Goal: Information Seeking & Learning: Learn about a topic

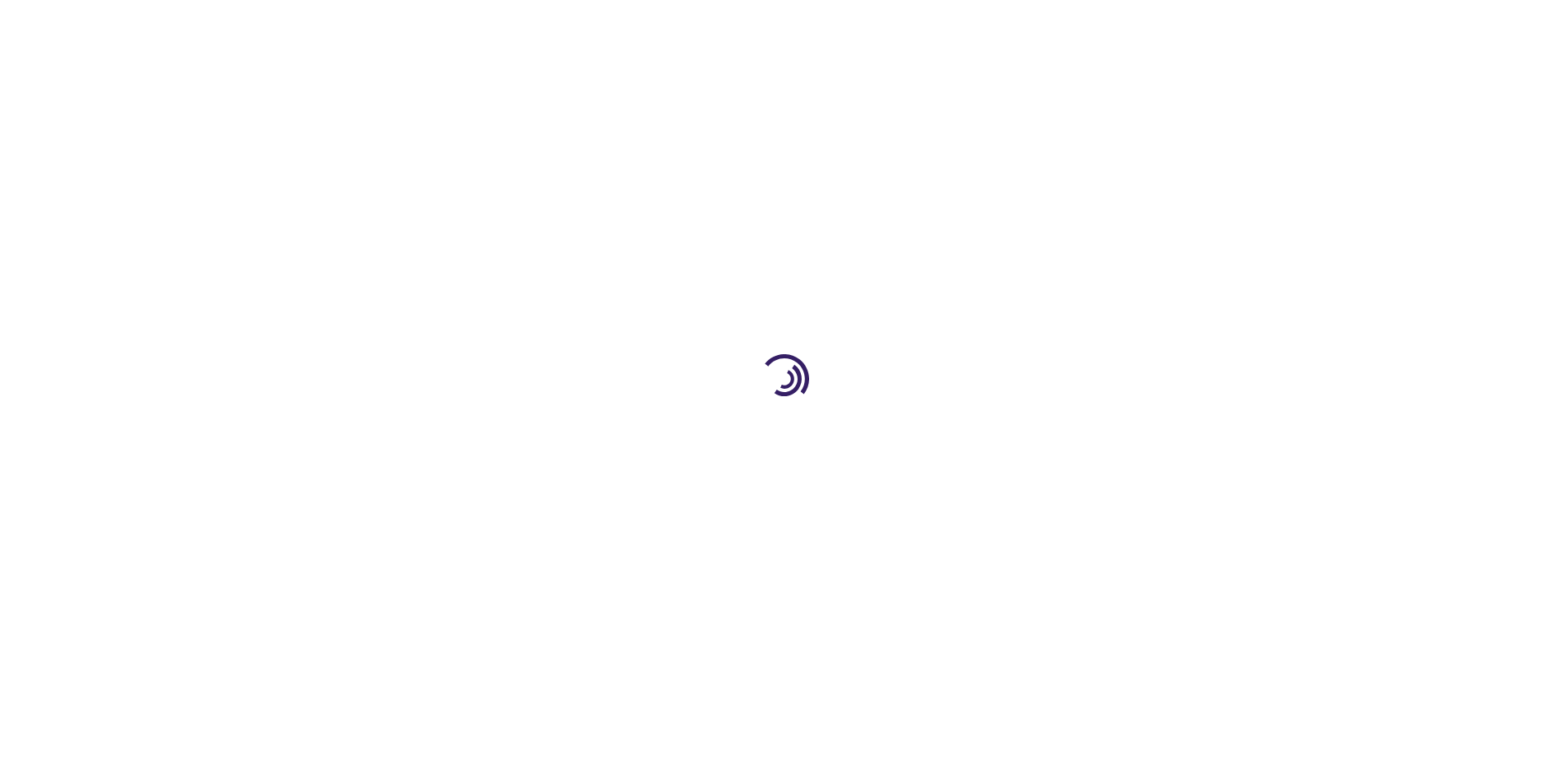
type input "0"
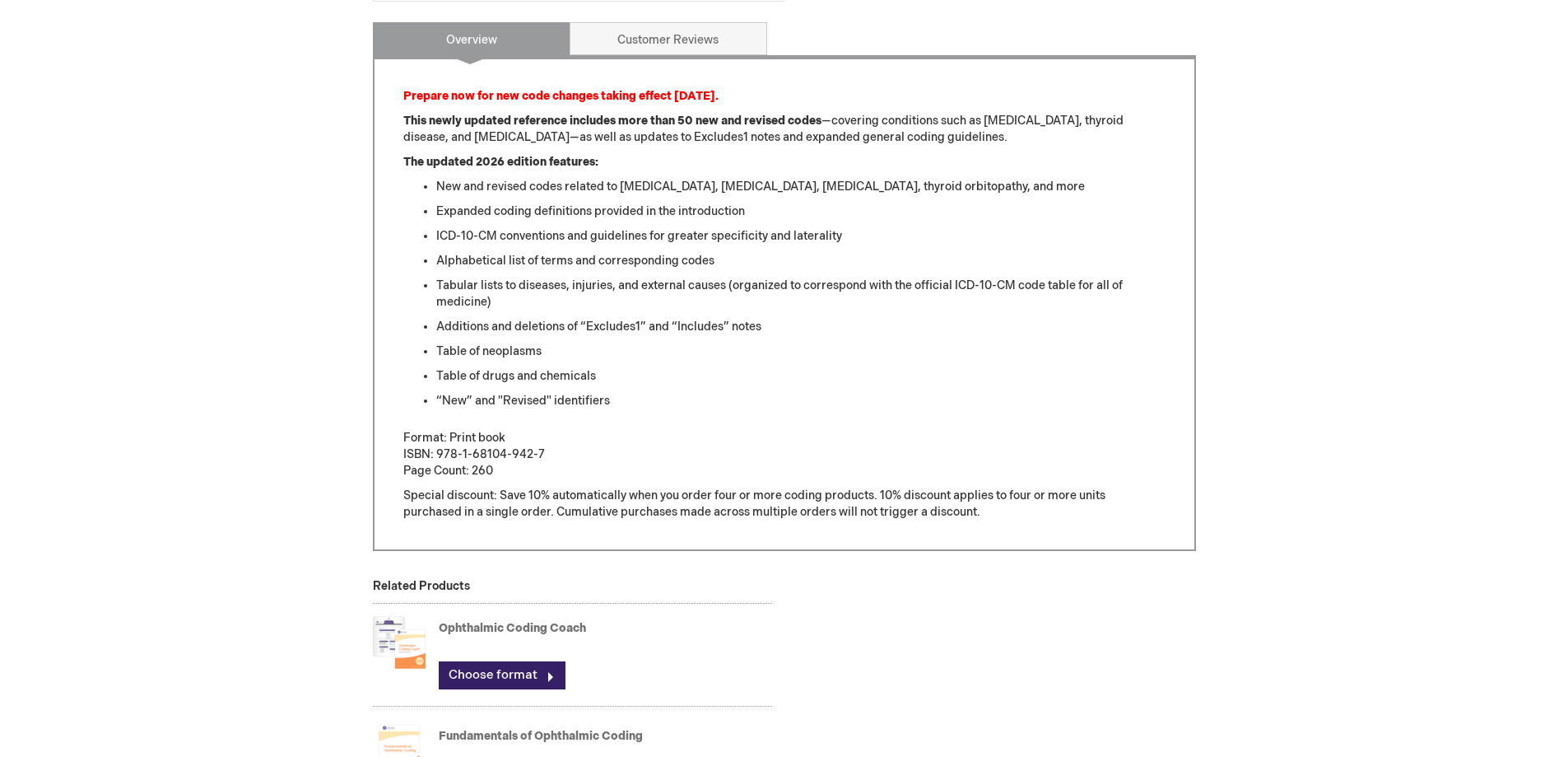
scroll to position [824, 0]
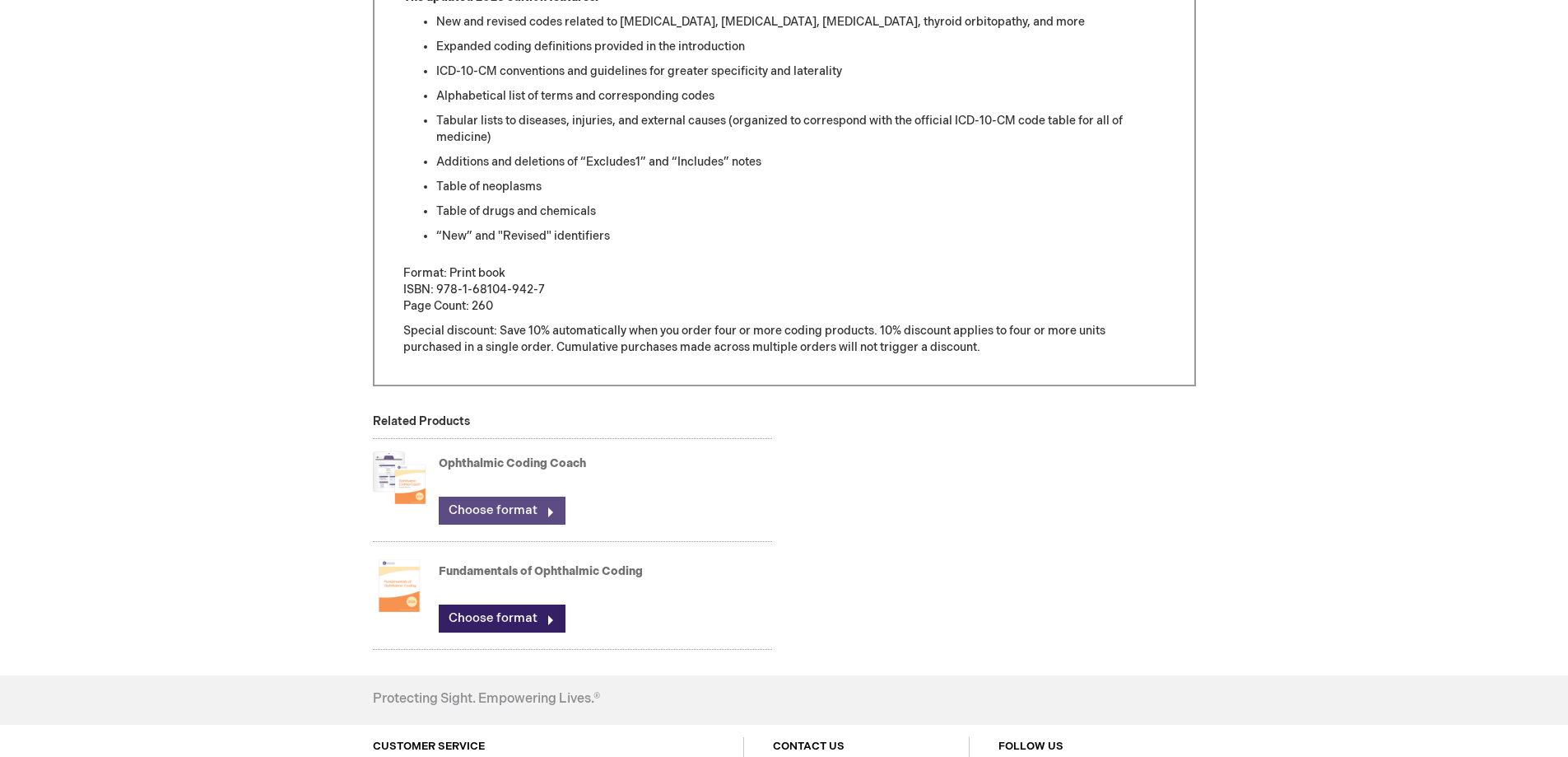
click at [489, 511] on link "Choose format" at bounding box center [502, 510] width 127 height 28
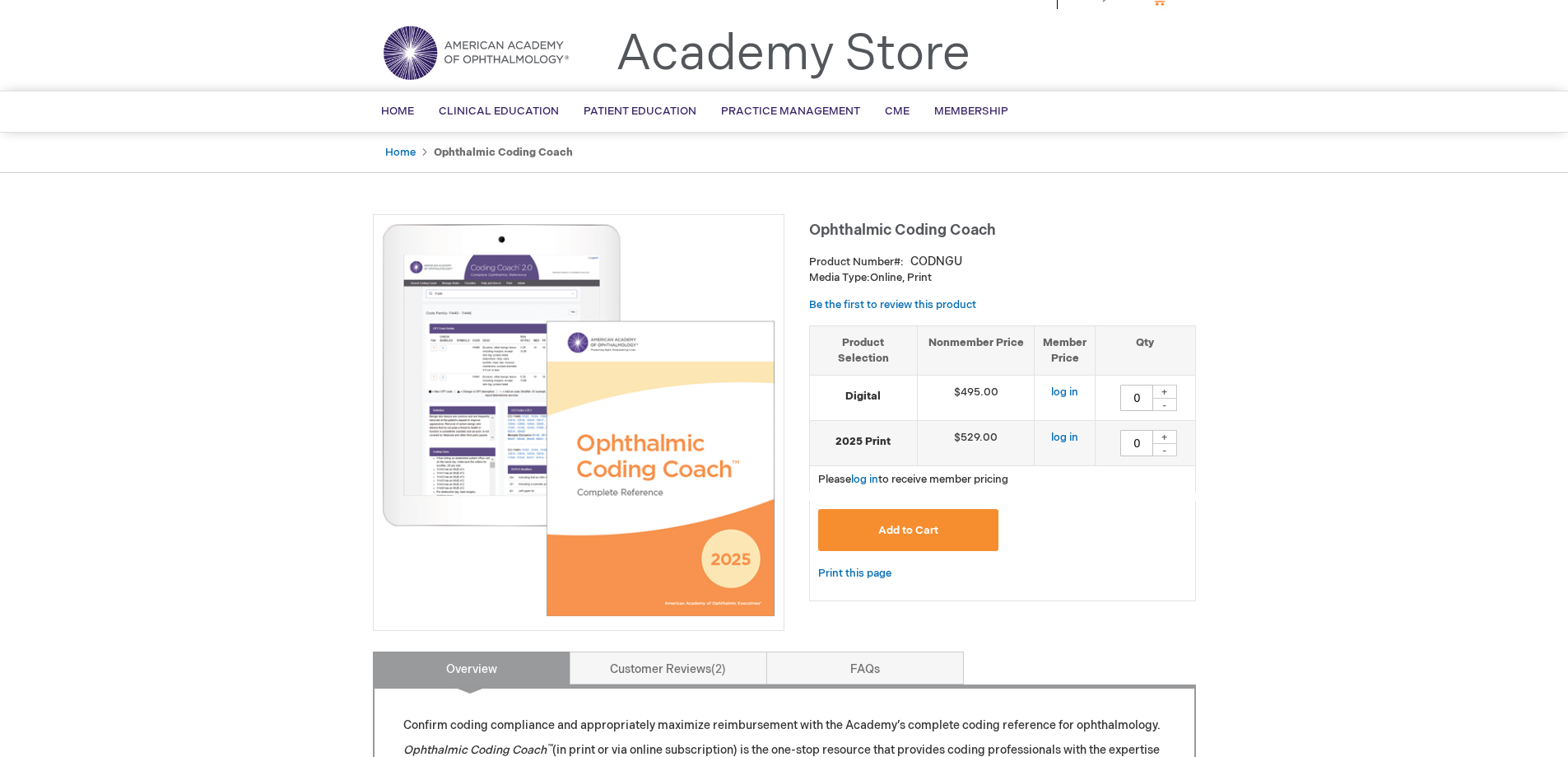
scroll to position [83, 0]
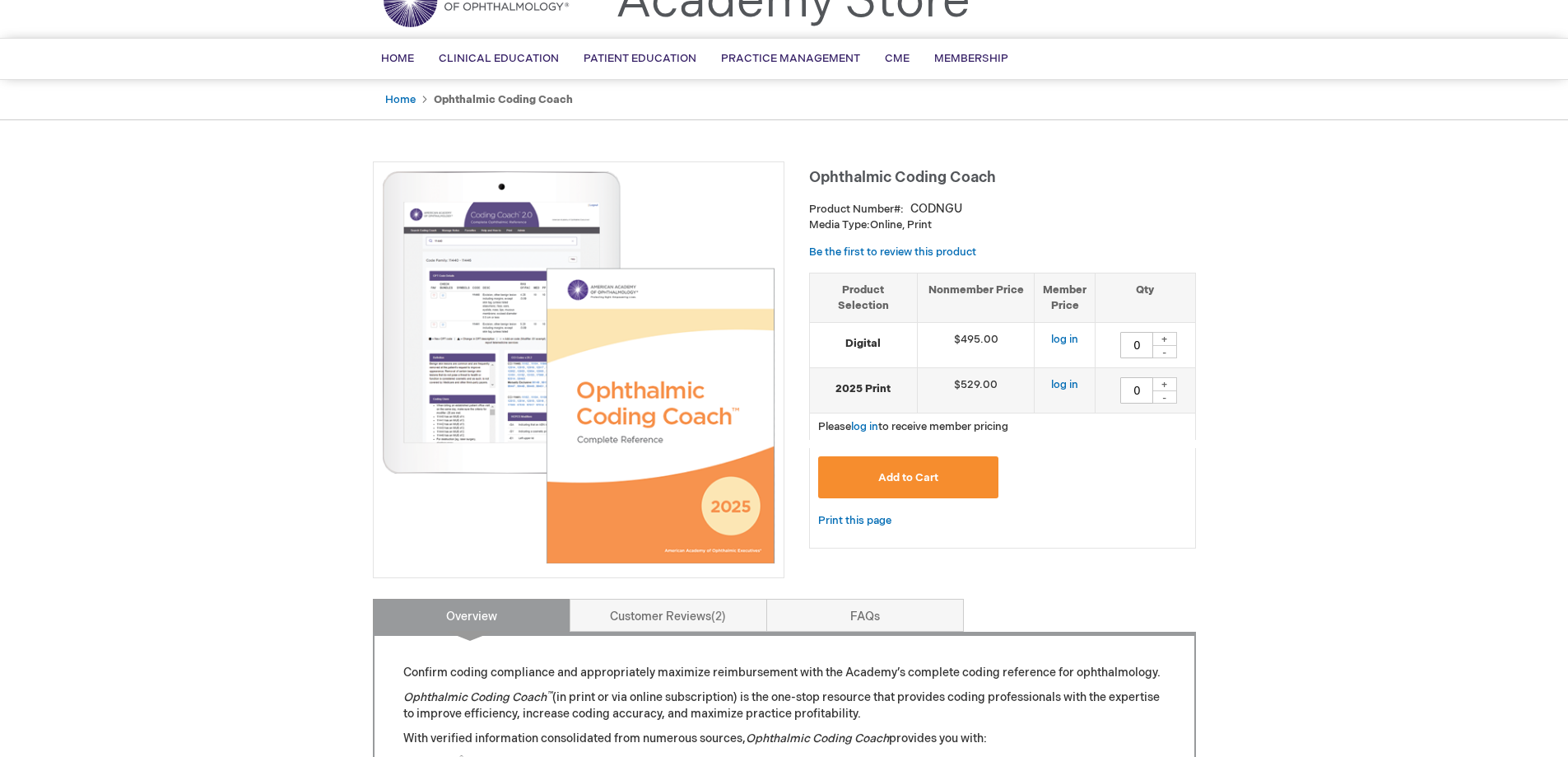
click at [510, 316] on img at bounding box center [579, 367] width 393 height 393
click at [675, 349] on img at bounding box center [579, 367] width 393 height 393
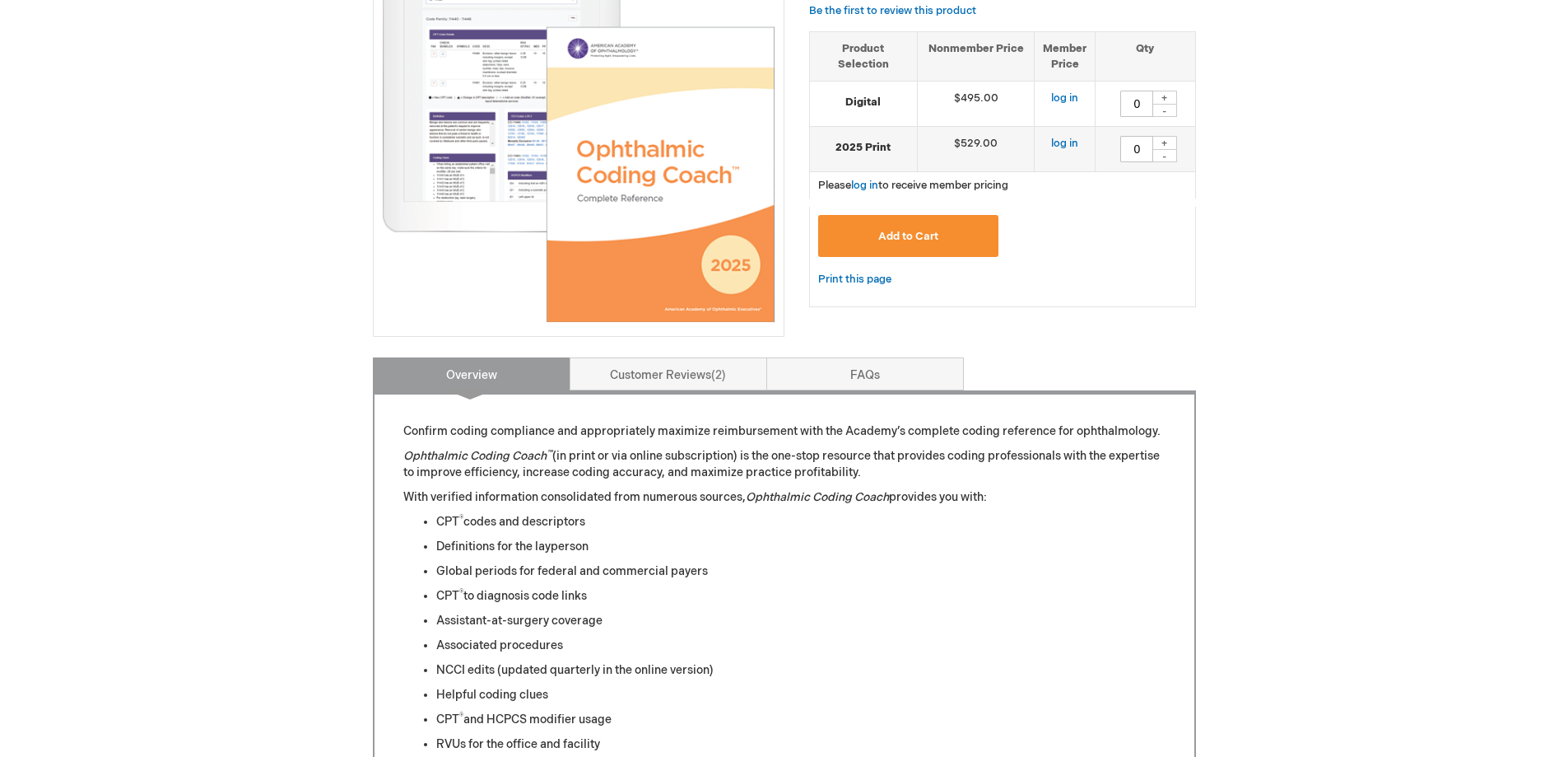
scroll to position [412, 0]
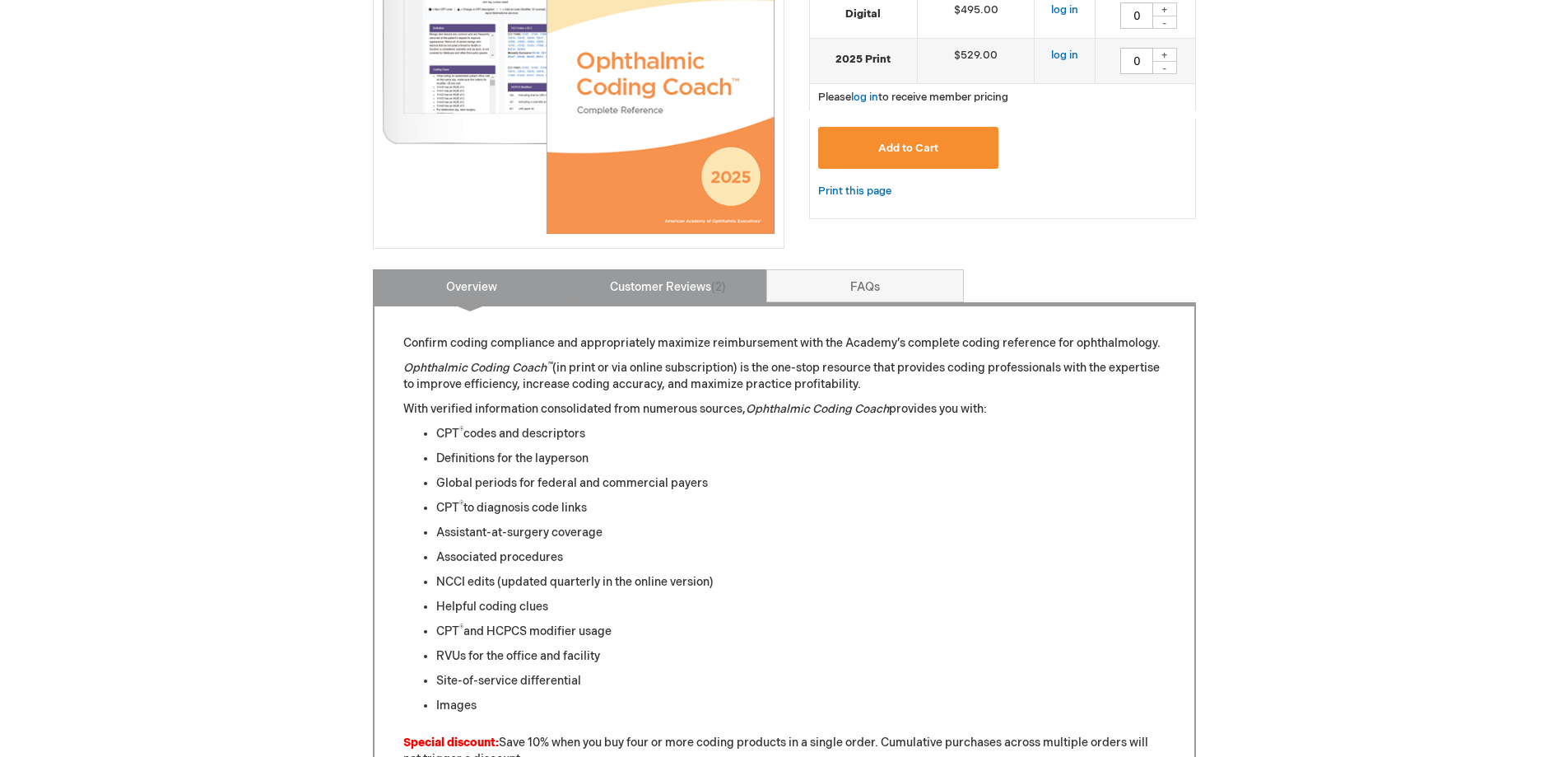
click at [658, 286] on link "Customer Reviews 2" at bounding box center [668, 285] width 197 height 33
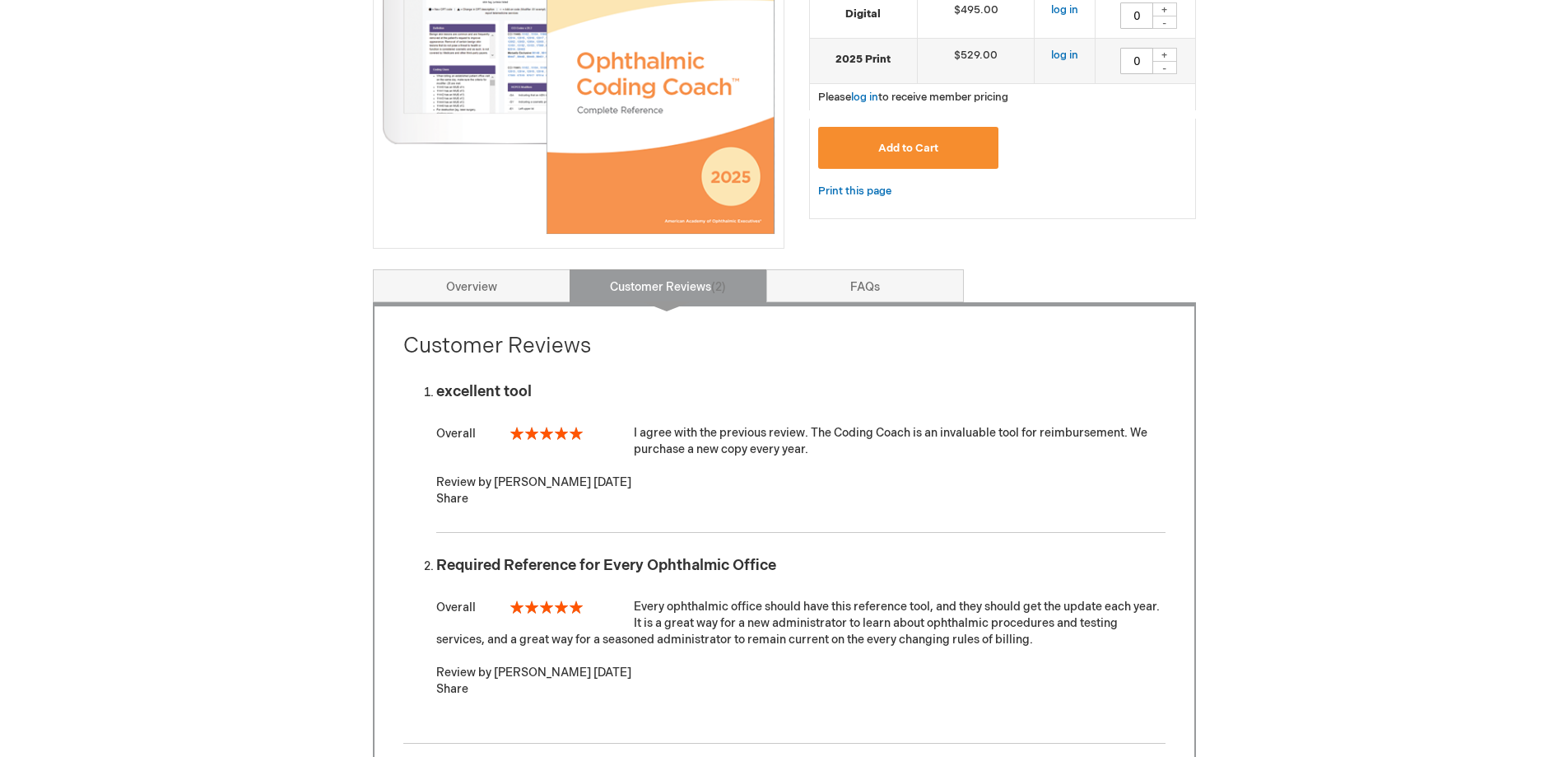
click at [1082, 434] on div "I agree with the previous review. The Coding Coach is an invaluable tool for re…" at bounding box center [800, 441] width 730 height 33
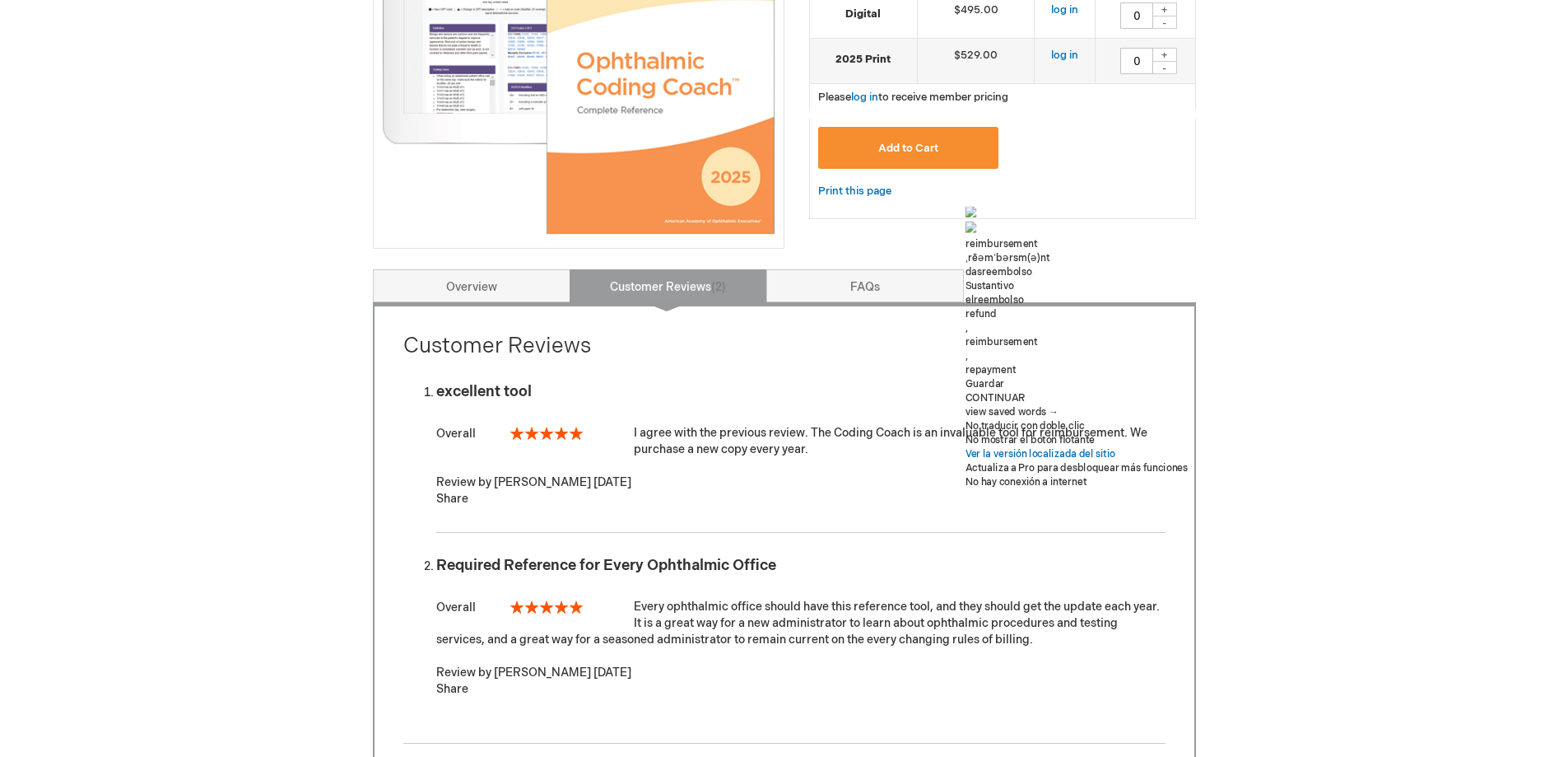
click at [1231, 448] on div "Log In Search My Cart CLOSE RECENTLY ADDED ITEM(S) Close There are no items in …" at bounding box center [784, 519] width 1568 height 1863
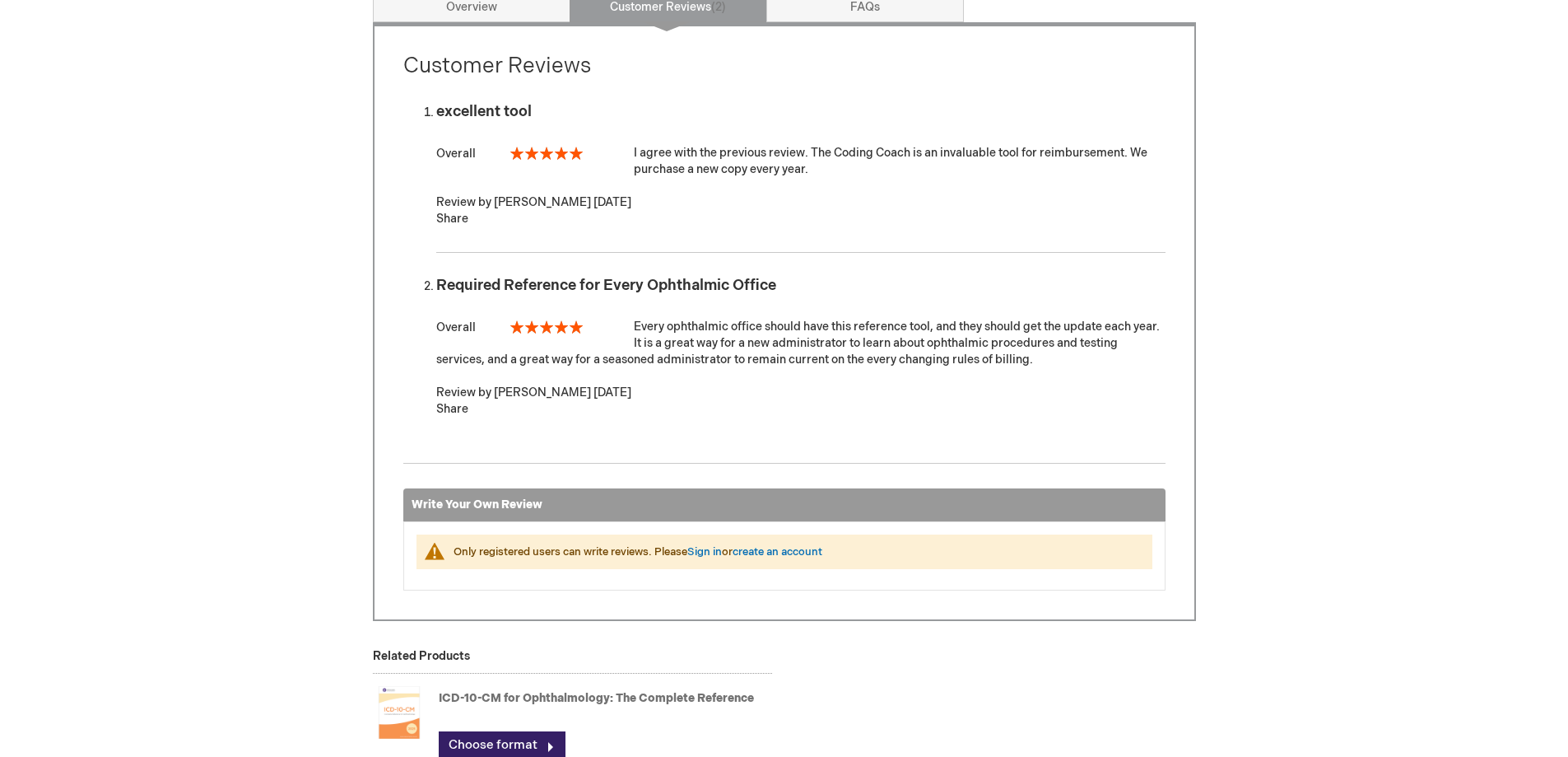
scroll to position [576, 0]
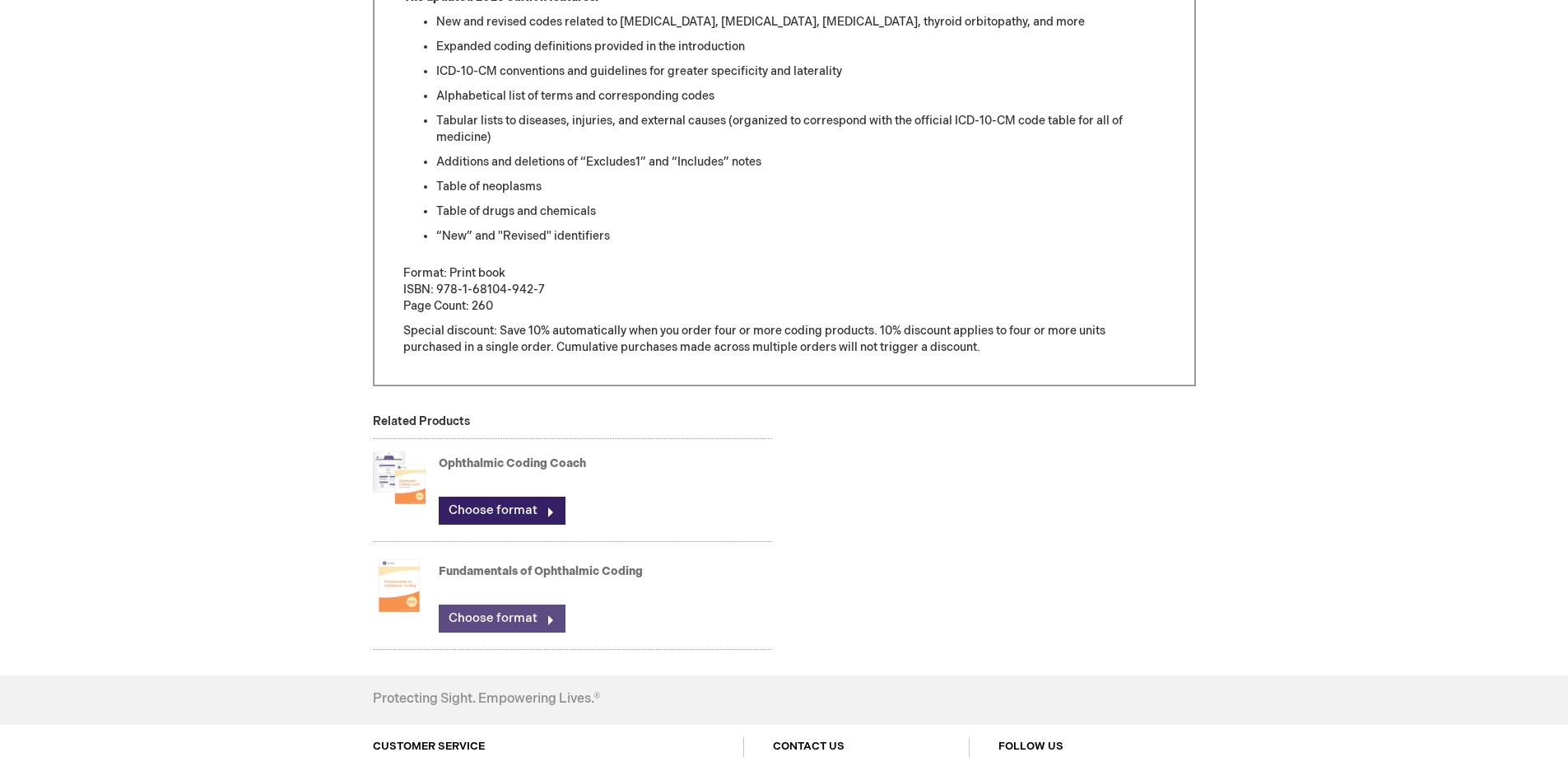
click at [497, 619] on link "Choose format" at bounding box center [502, 618] width 127 height 28
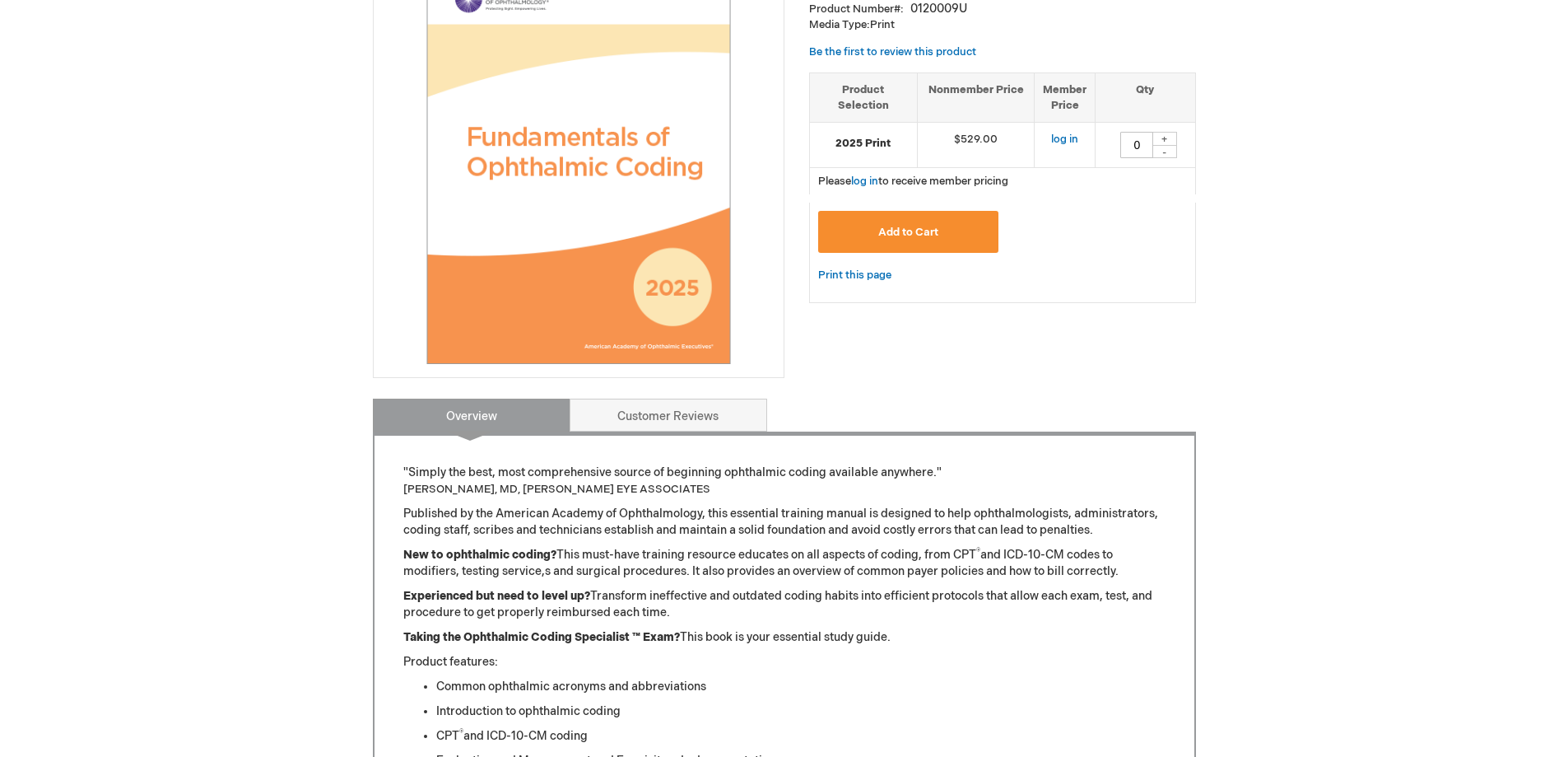
scroll to position [83, 0]
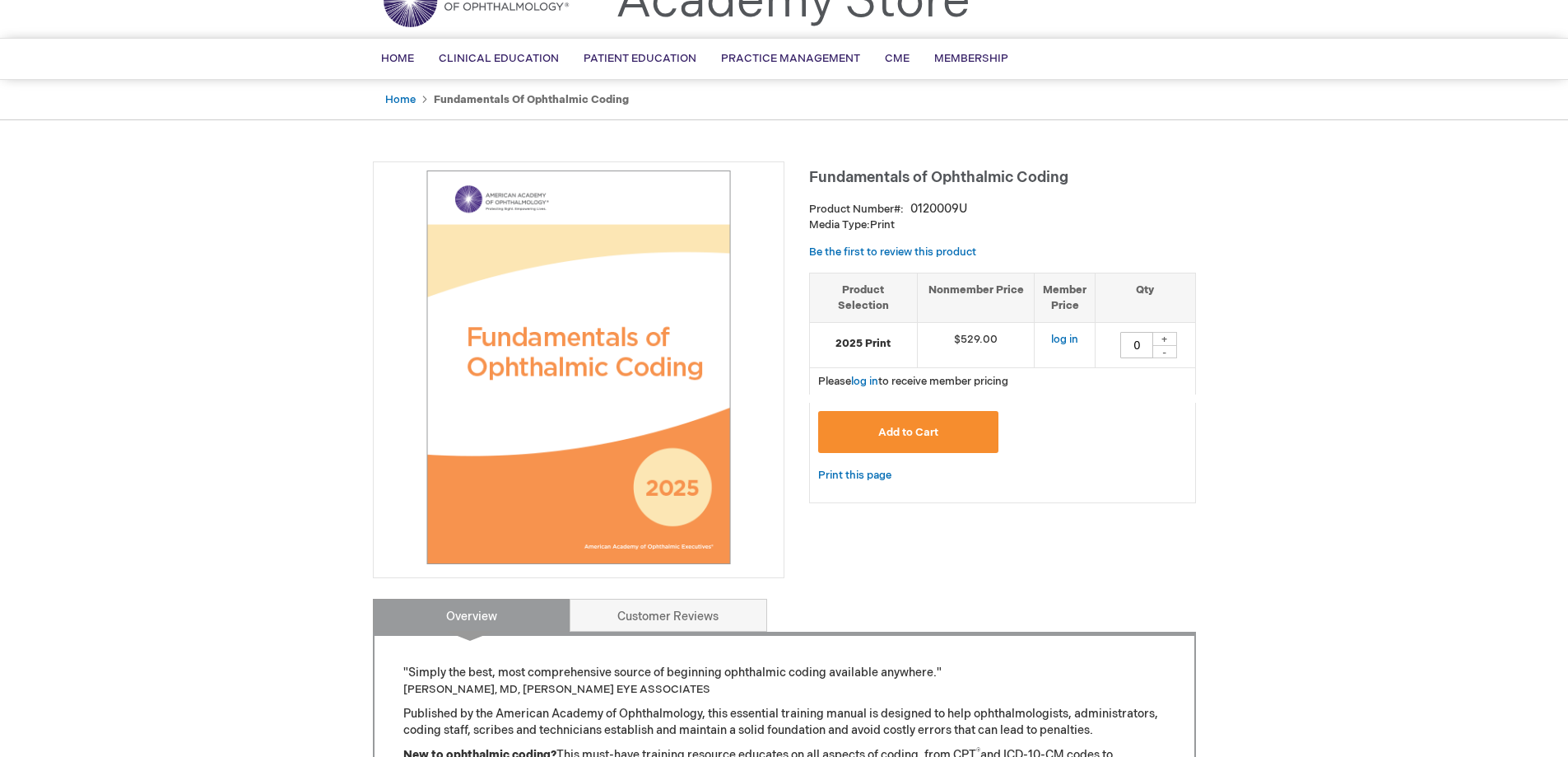
click at [887, 343] on strong "2025 Print" at bounding box center [863, 343] width 90 height 16
click at [881, 345] on strong "2025 Print" at bounding box center [863, 343] width 90 height 16
click at [873, 343] on strong "2025 Print" at bounding box center [863, 343] width 90 height 16
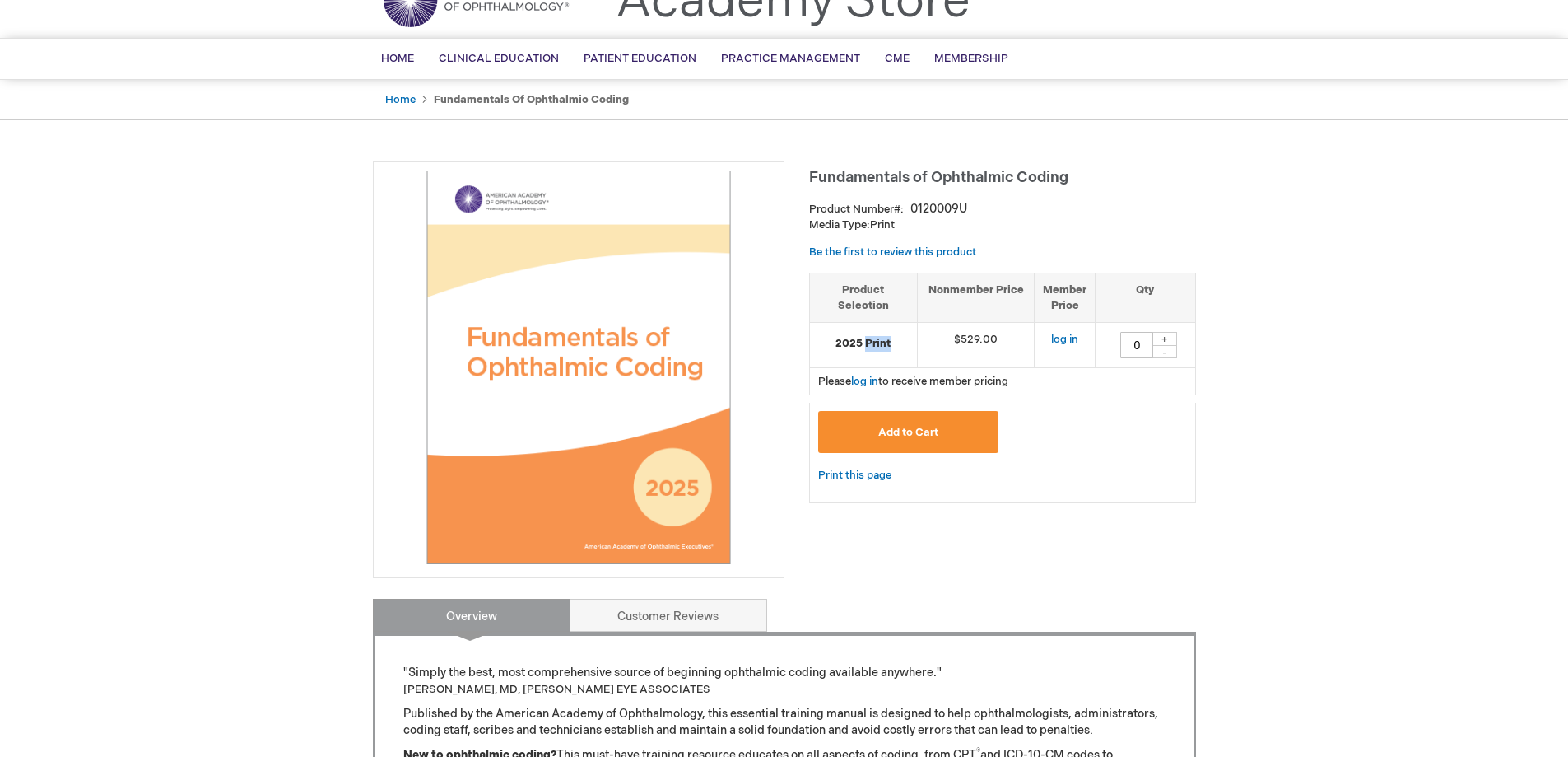
click at [873, 343] on strong "2025 Print" at bounding box center [863, 343] width 90 height 16
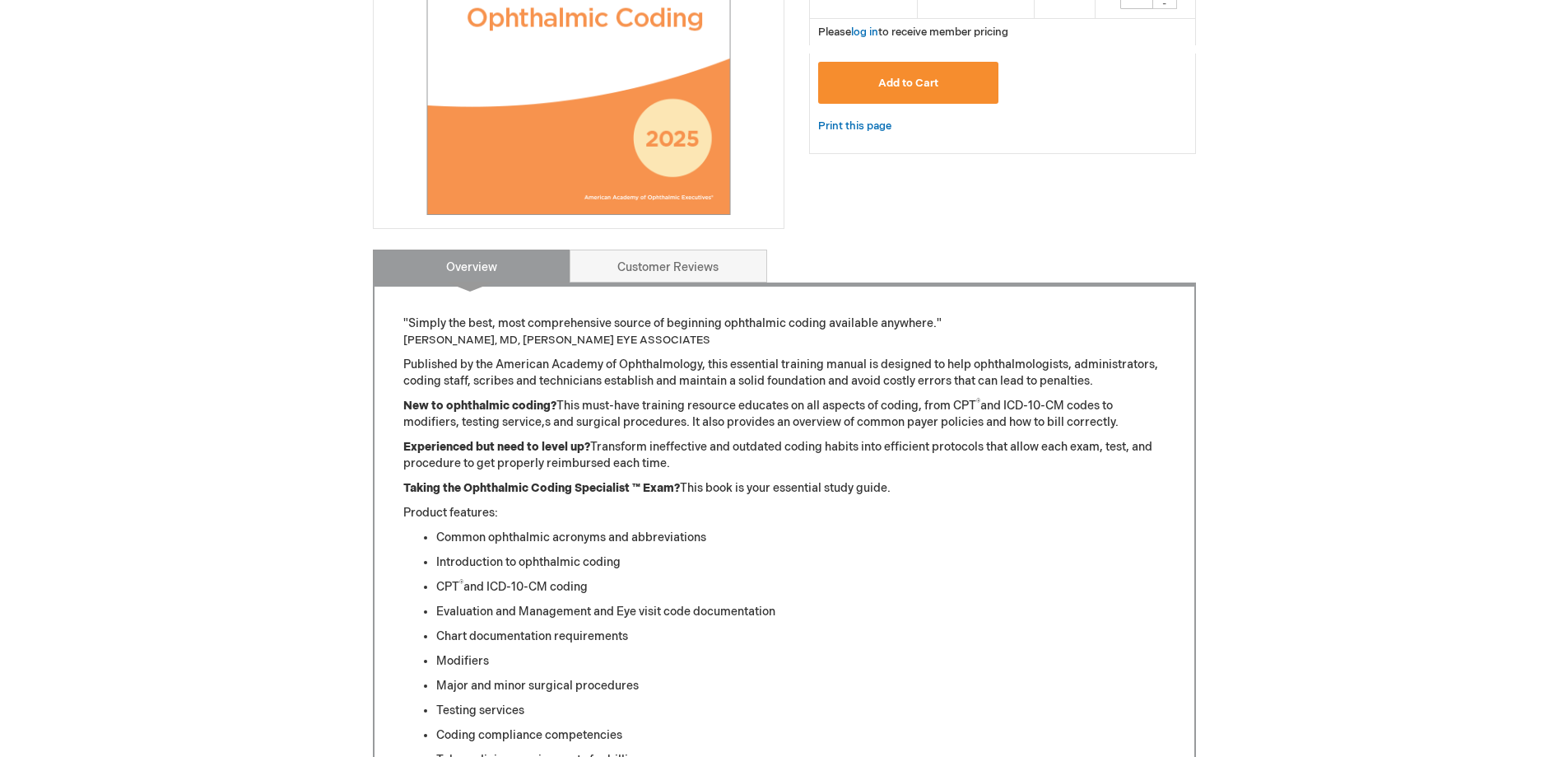
scroll to position [165, 0]
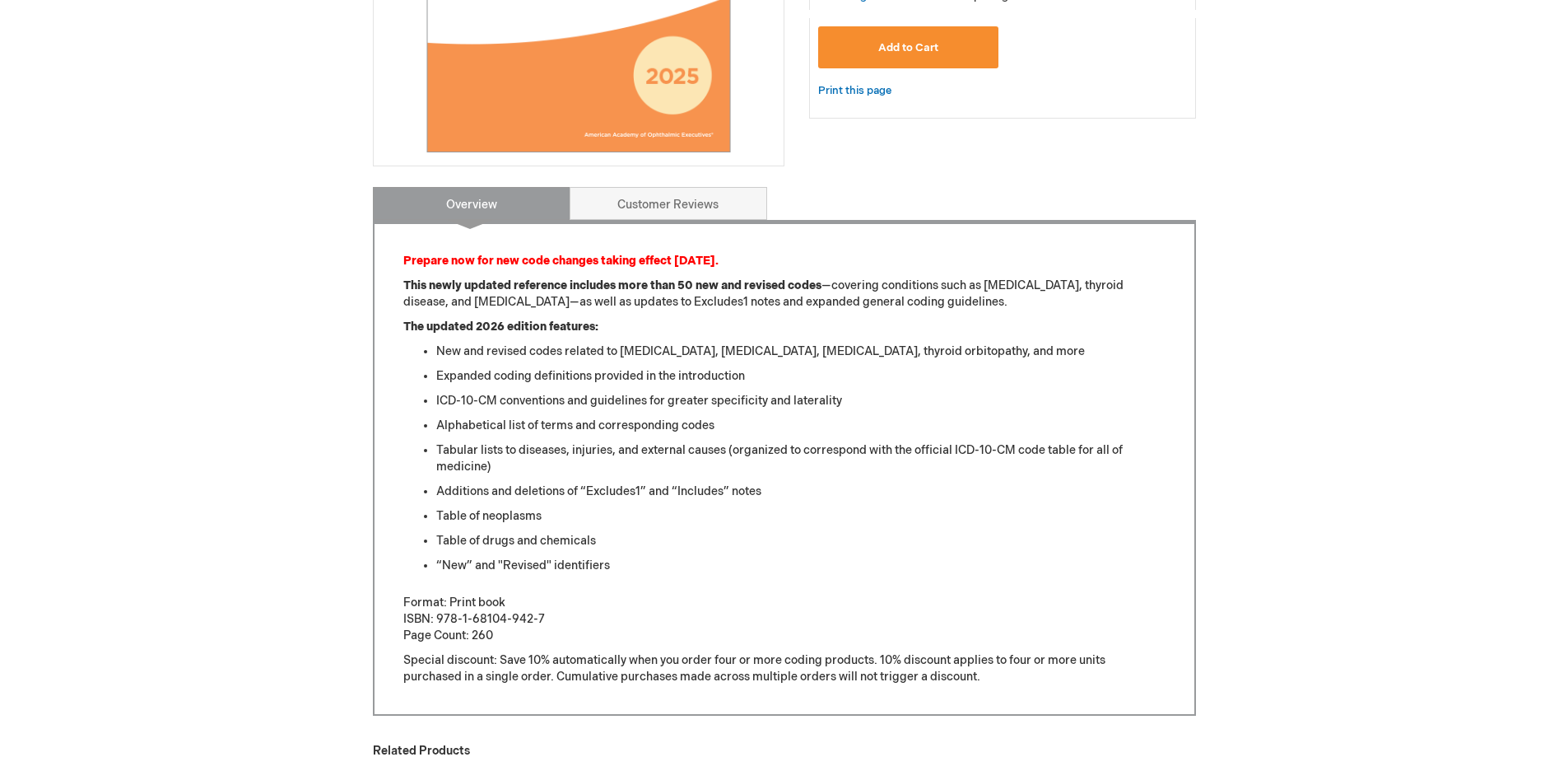
scroll to position [906, 0]
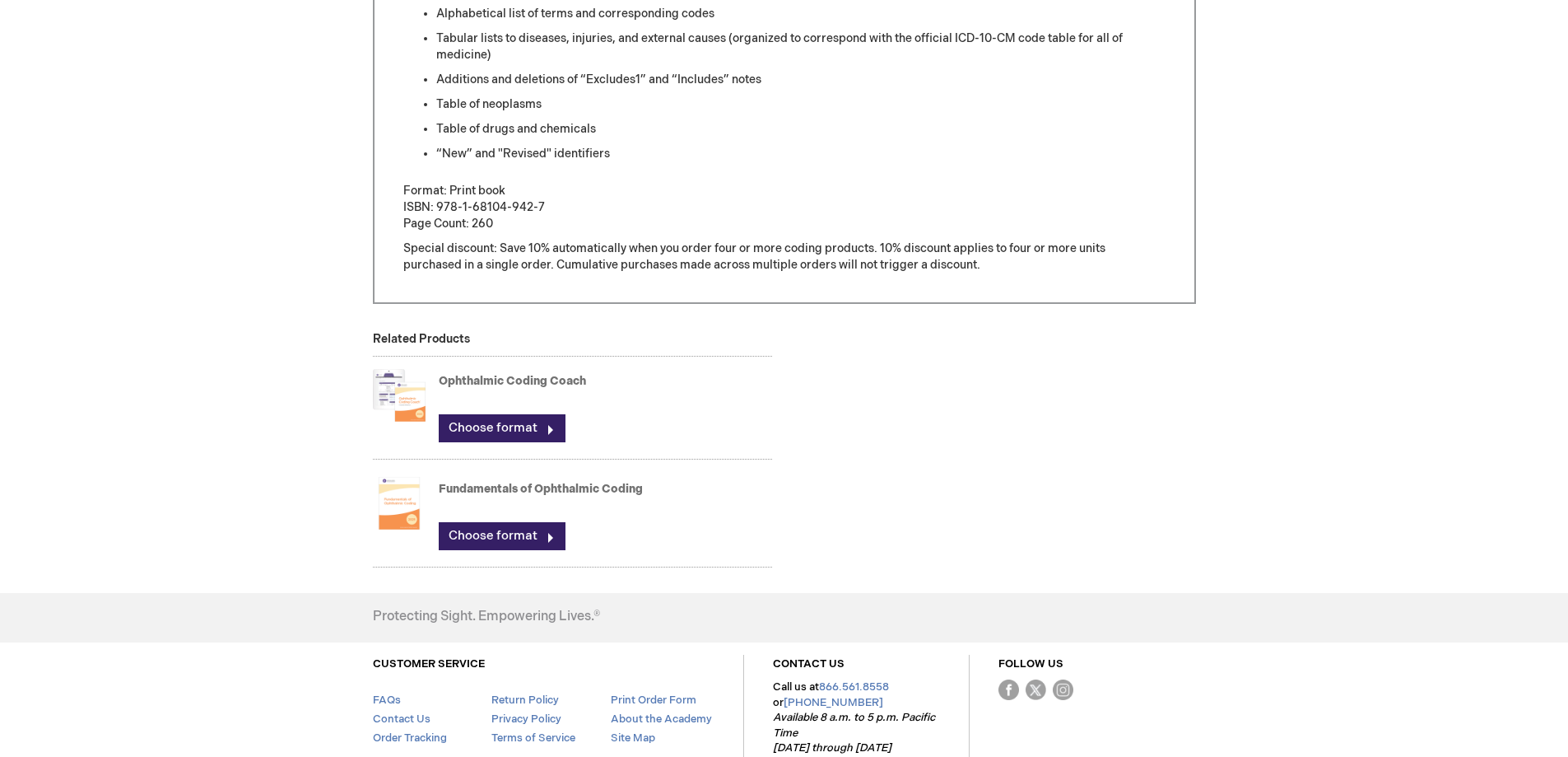
click at [502, 382] on link "Ophthalmic Coding Coach" at bounding box center [512, 381] width 148 height 14
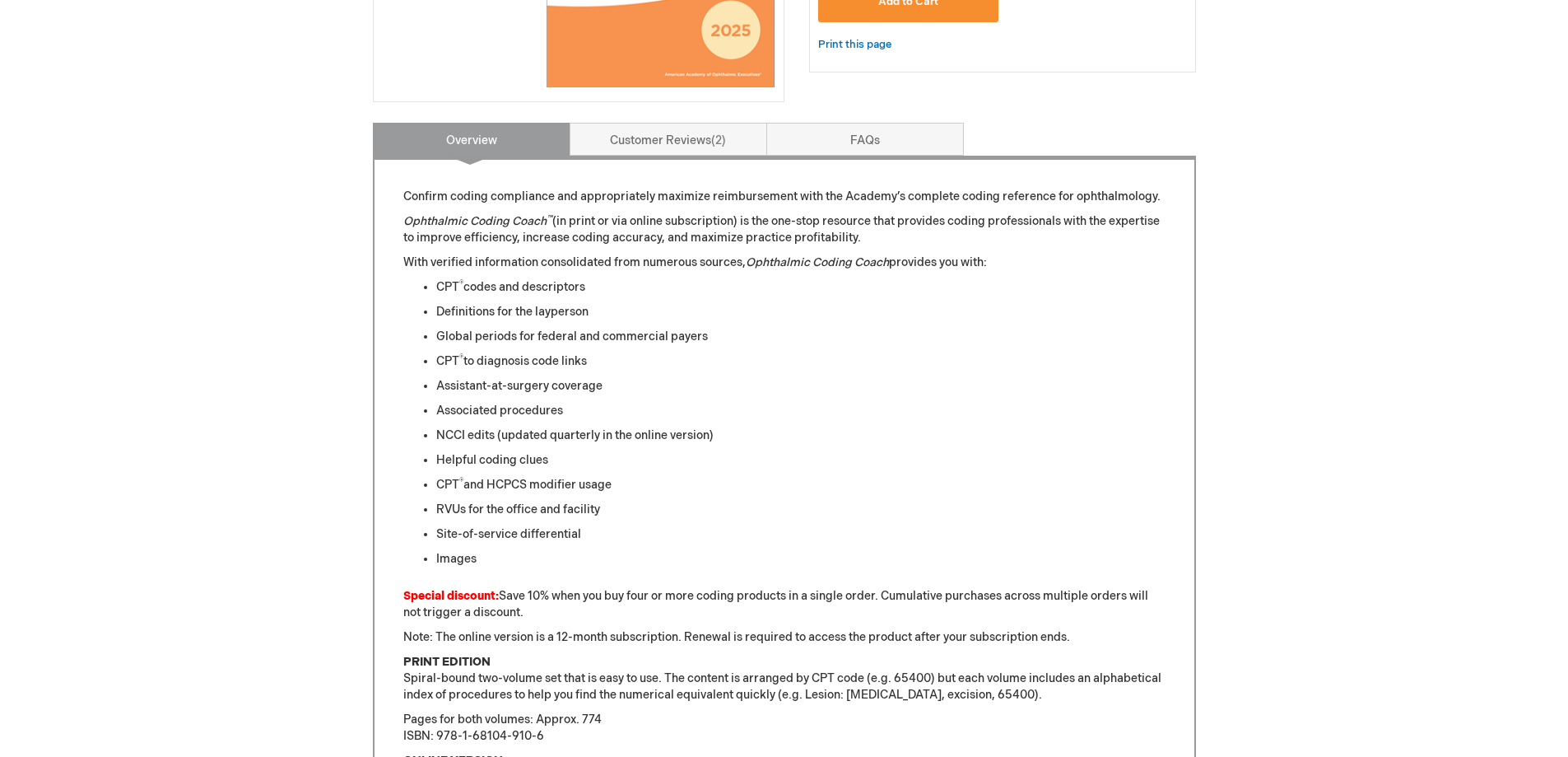
scroll to position [576, 0]
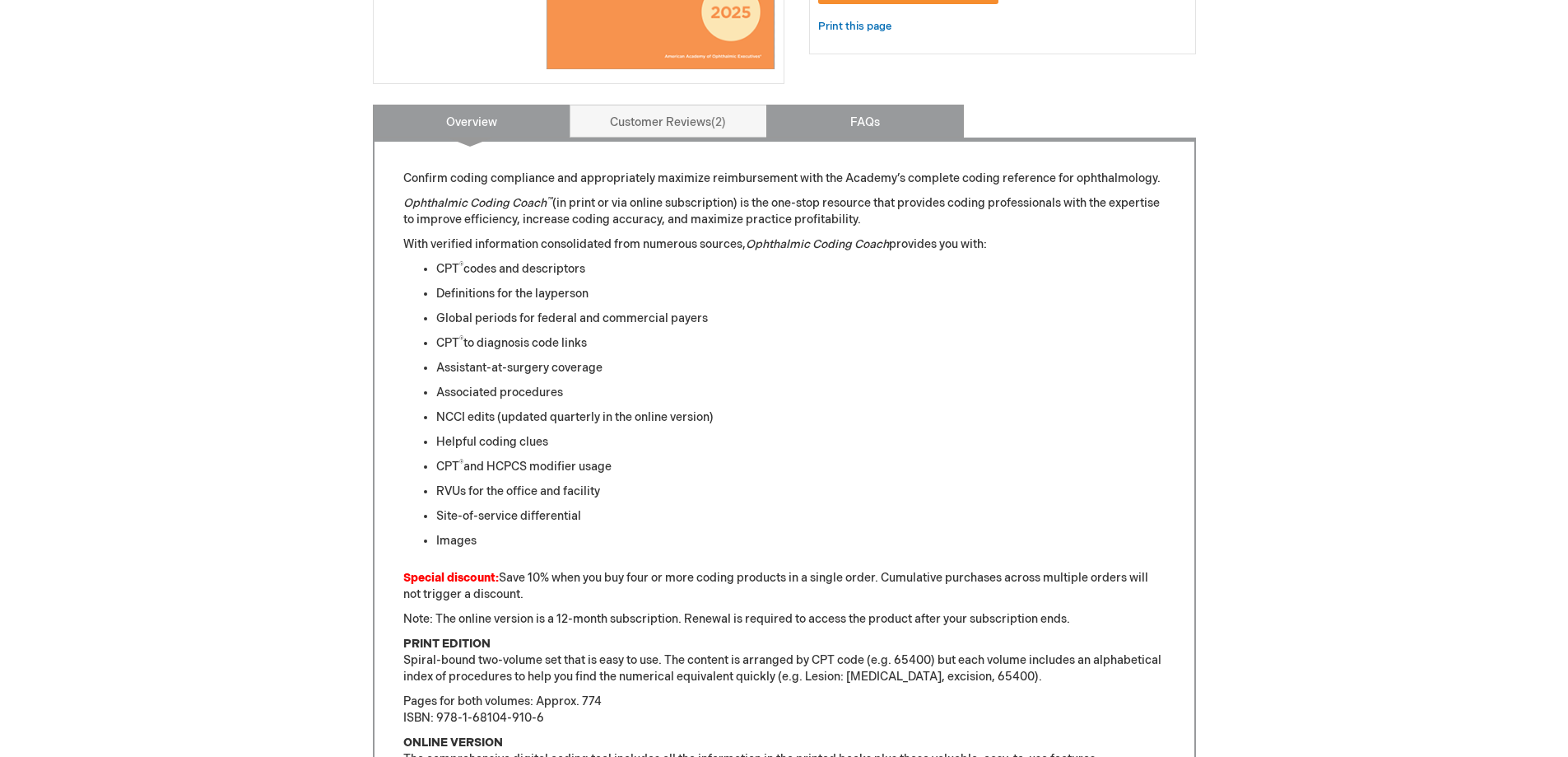
click at [871, 127] on link "FAQs" at bounding box center [865, 121] width 197 height 33
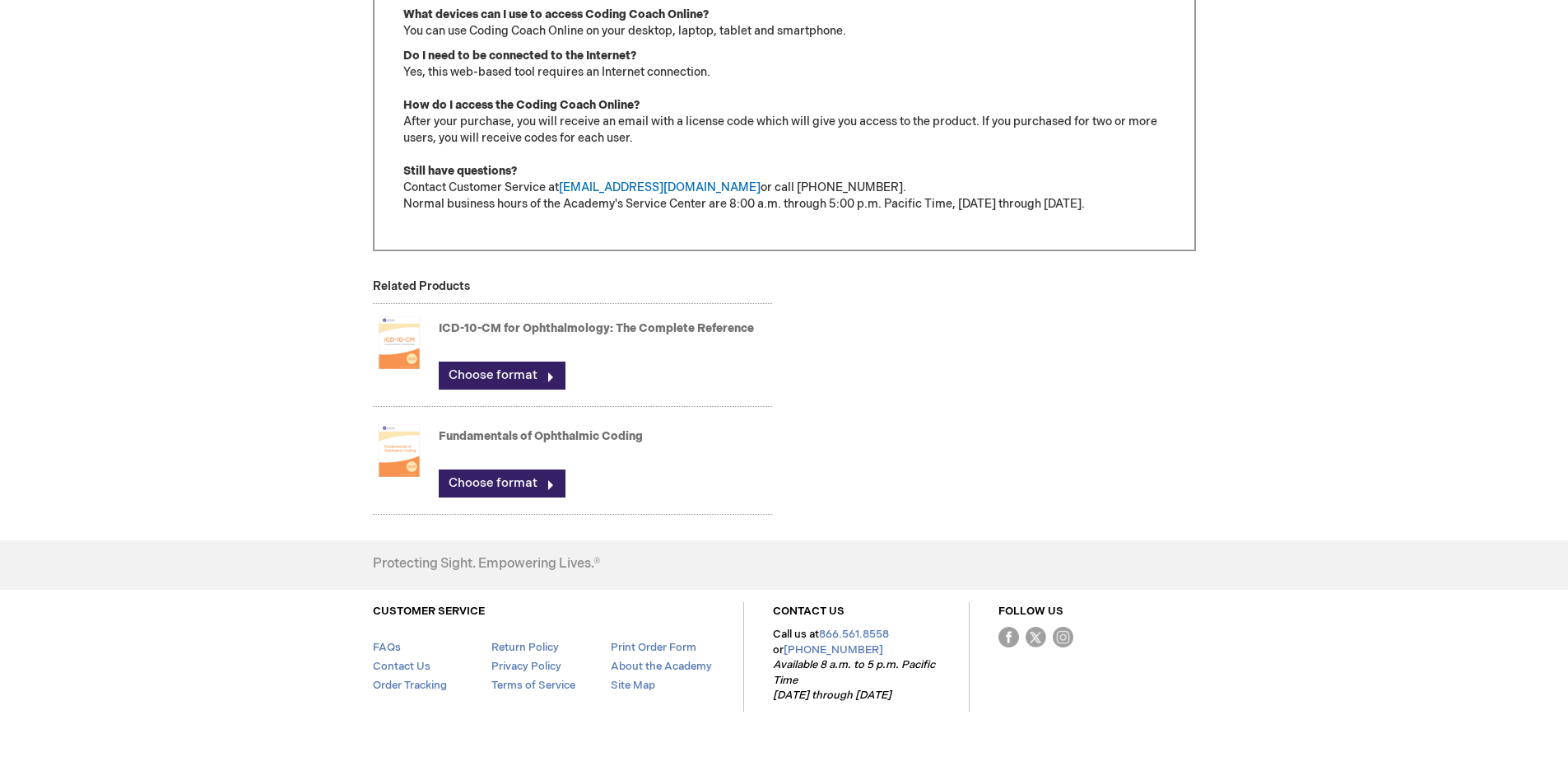
scroll to position [741, 0]
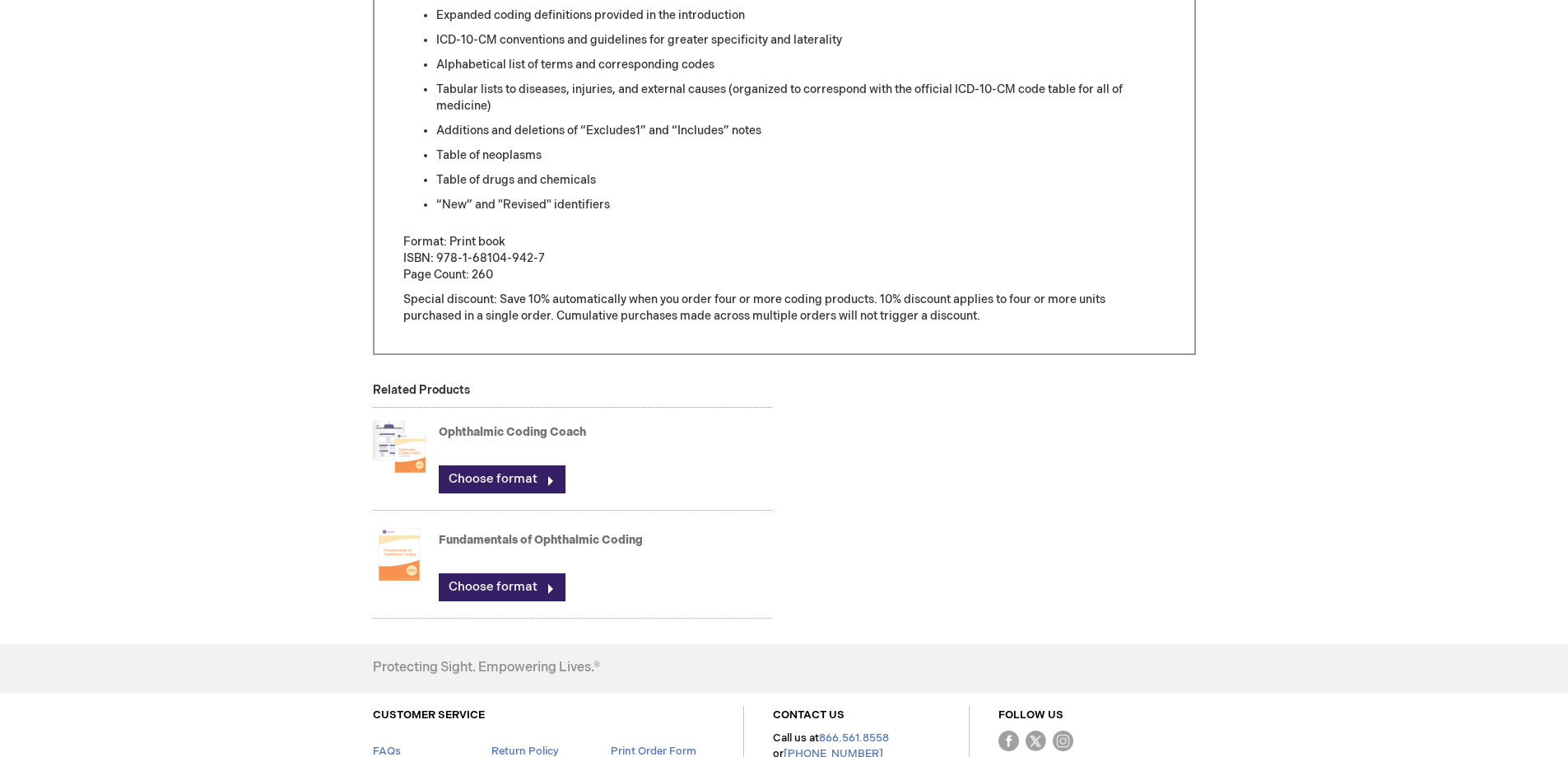
scroll to position [838, 0]
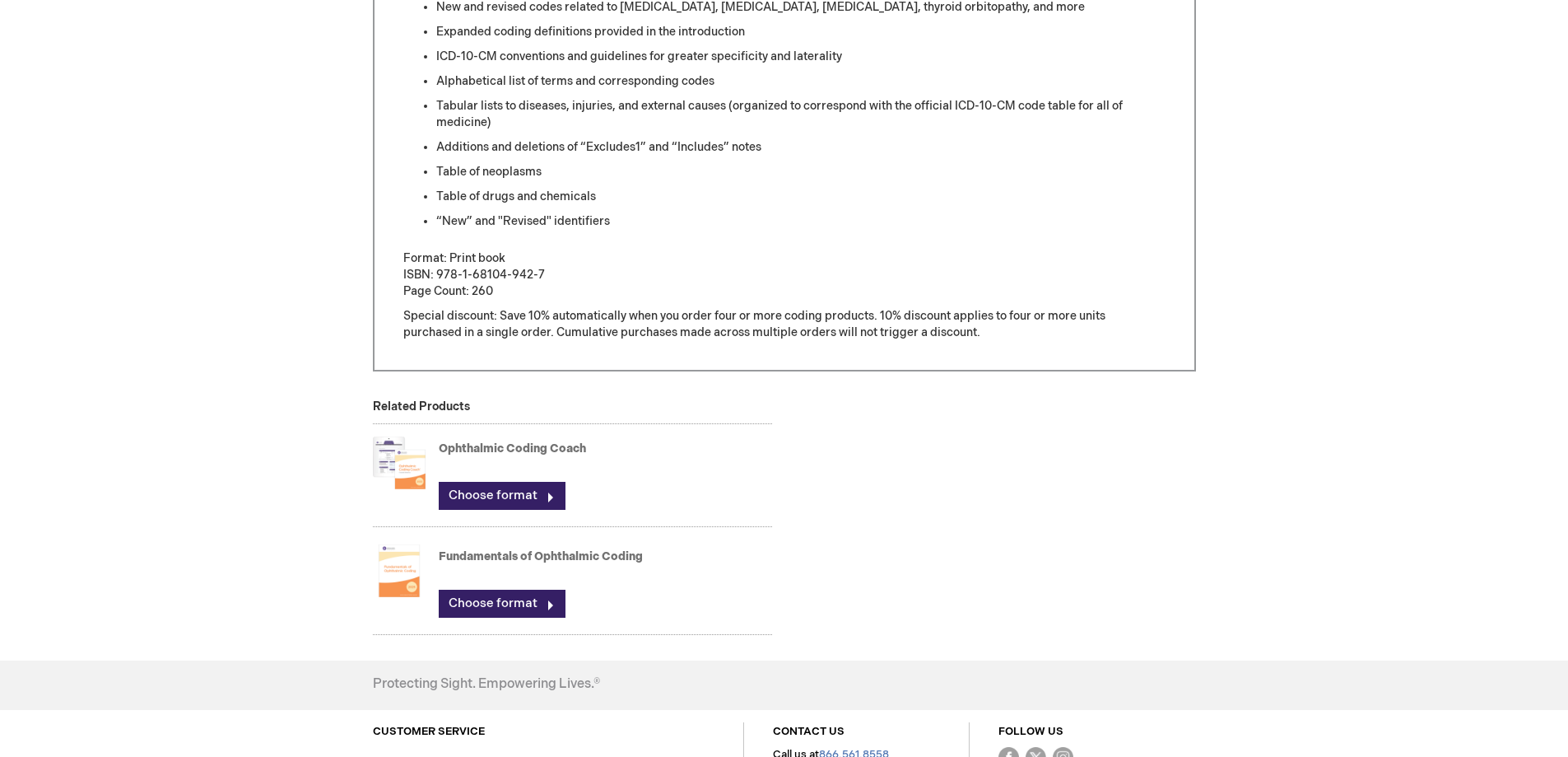
drag, startPoint x: 439, startPoint y: 555, endPoint x: 507, endPoint y: 560, distance: 68.2
click at [495, 560] on link "Fundamentals of Ophthalmic Coding" at bounding box center [541, 556] width 204 height 14
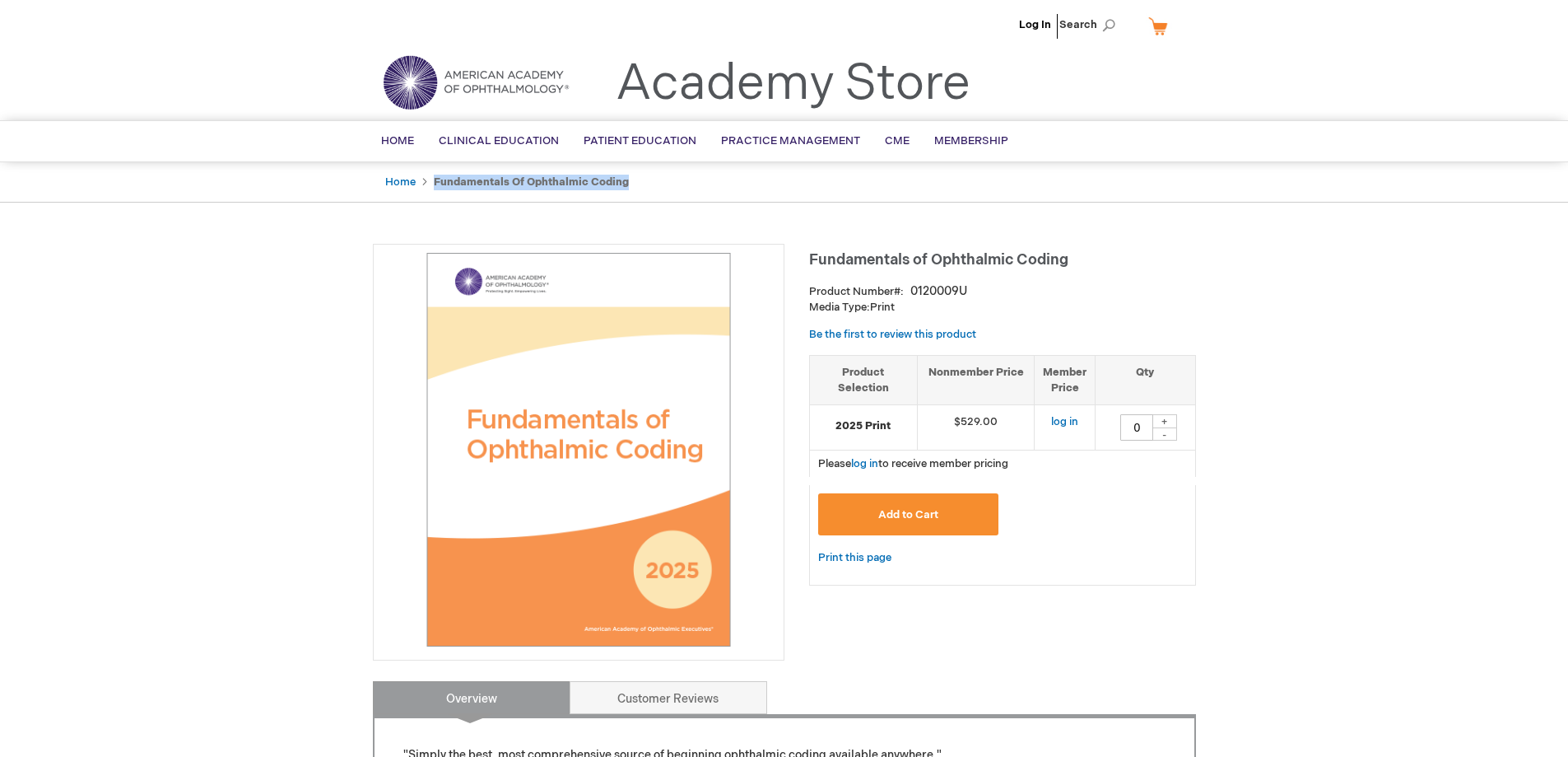
drag, startPoint x: 633, startPoint y: 181, endPoint x: 432, endPoint y: 186, distance: 201.1
click at [432, 186] on ul "Home Fundamentals of Ophthalmic Coding" at bounding box center [784, 182] width 823 height 41
copy strong "Fundamentals of Ophthalmic Coding"
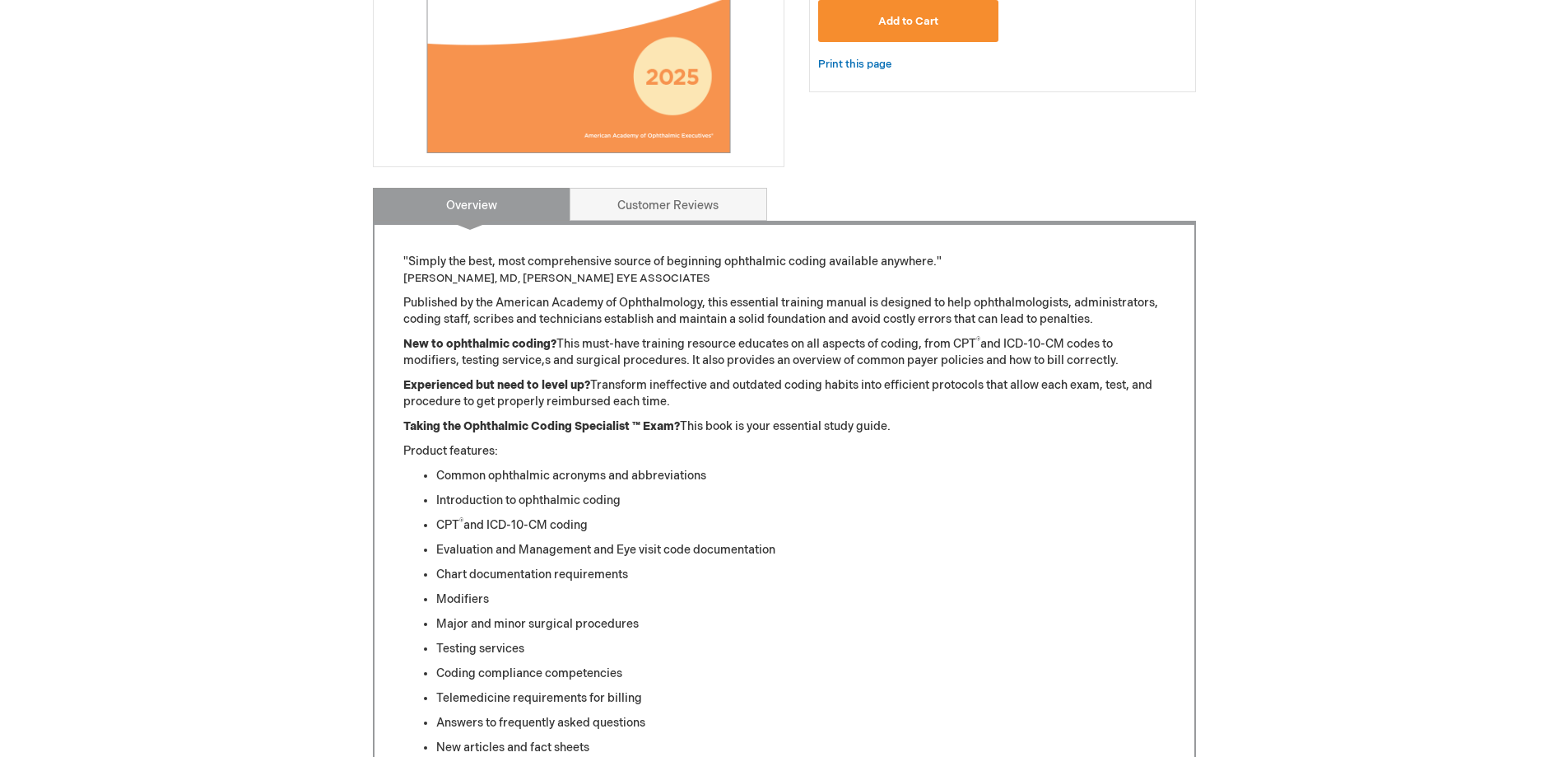
scroll to position [576, 0]
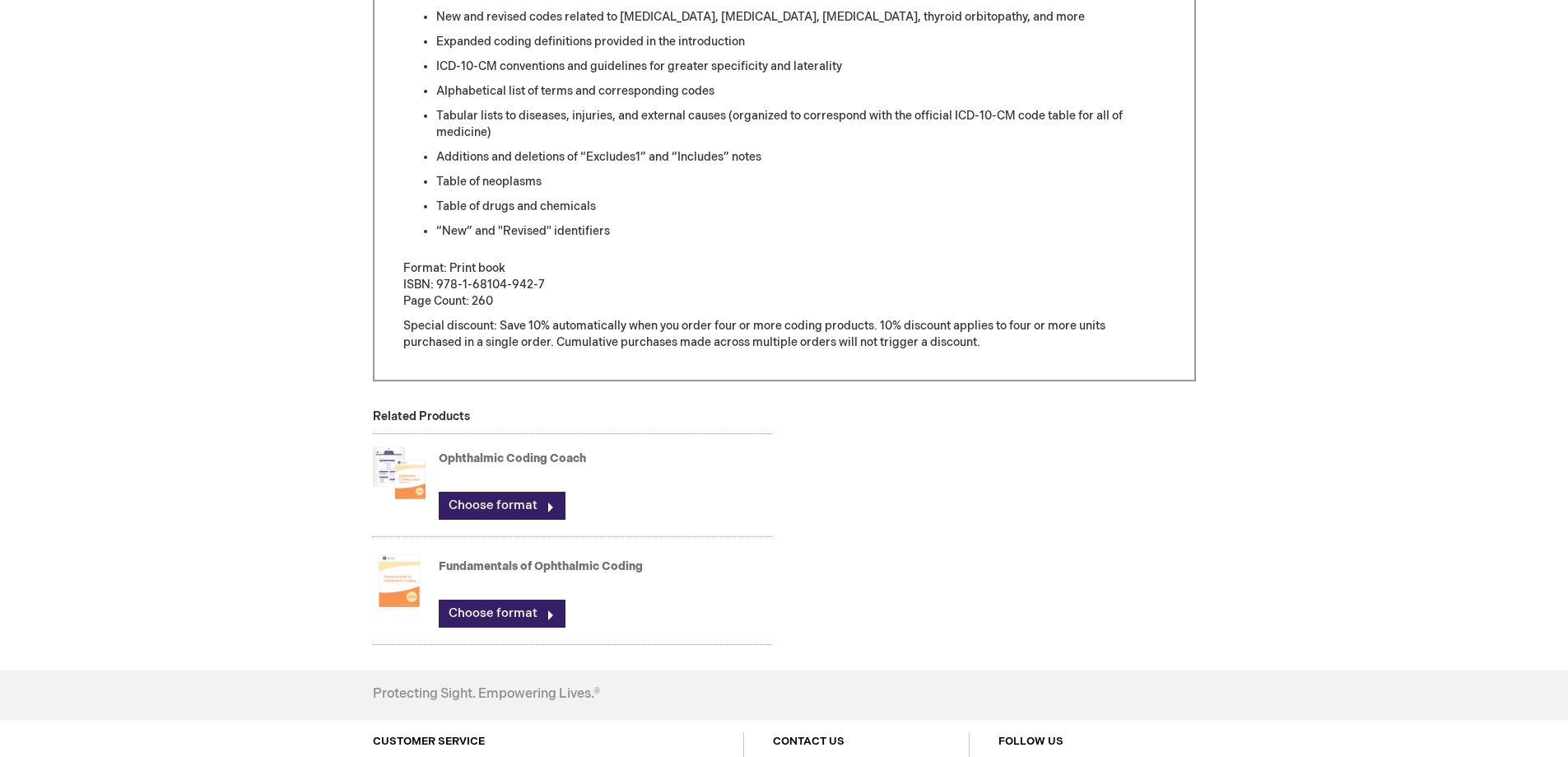
scroll to position [1003, 0]
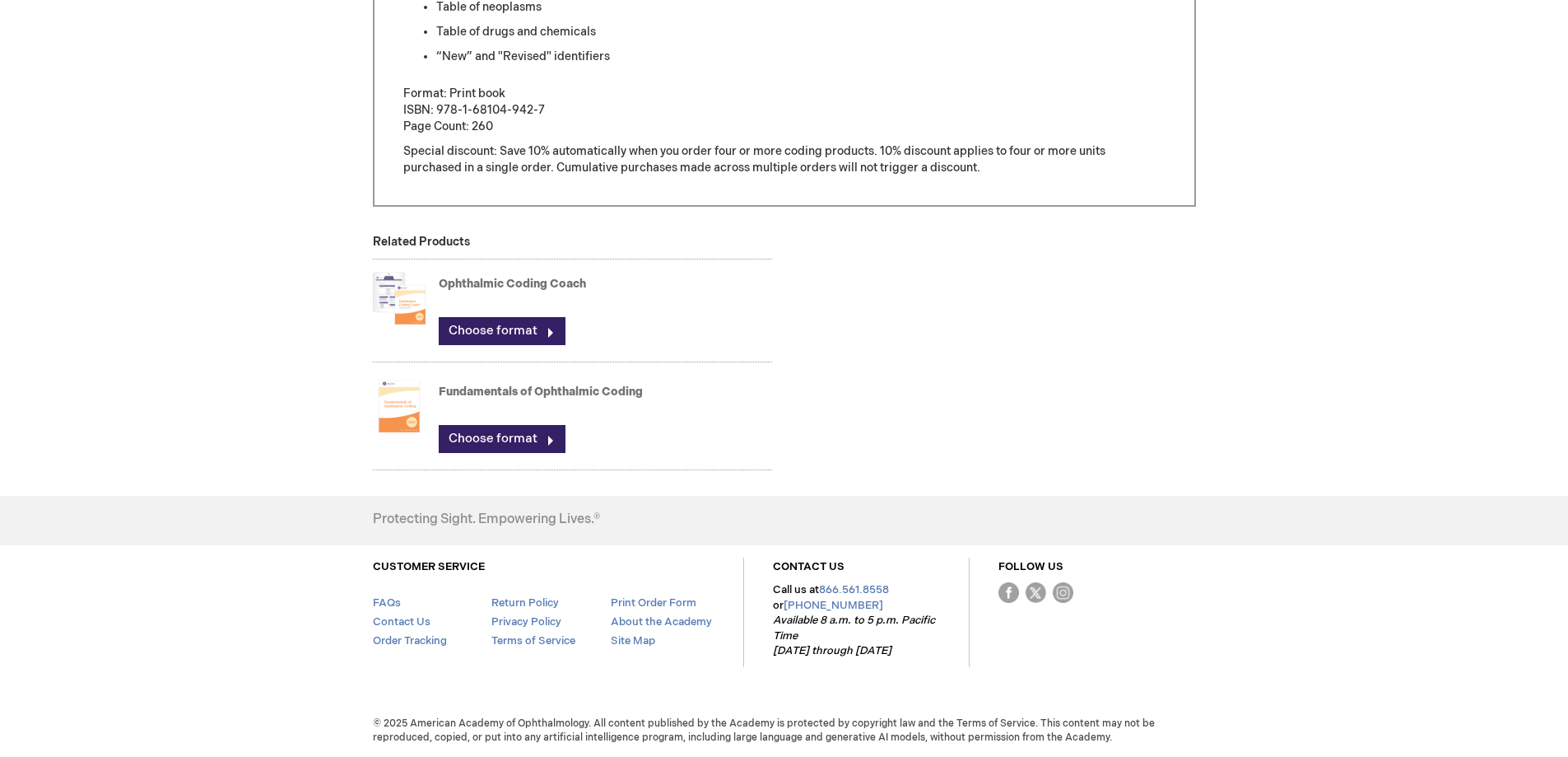
click at [473, 281] on link "Ophthalmic Coding Coach" at bounding box center [512, 284] width 148 height 14
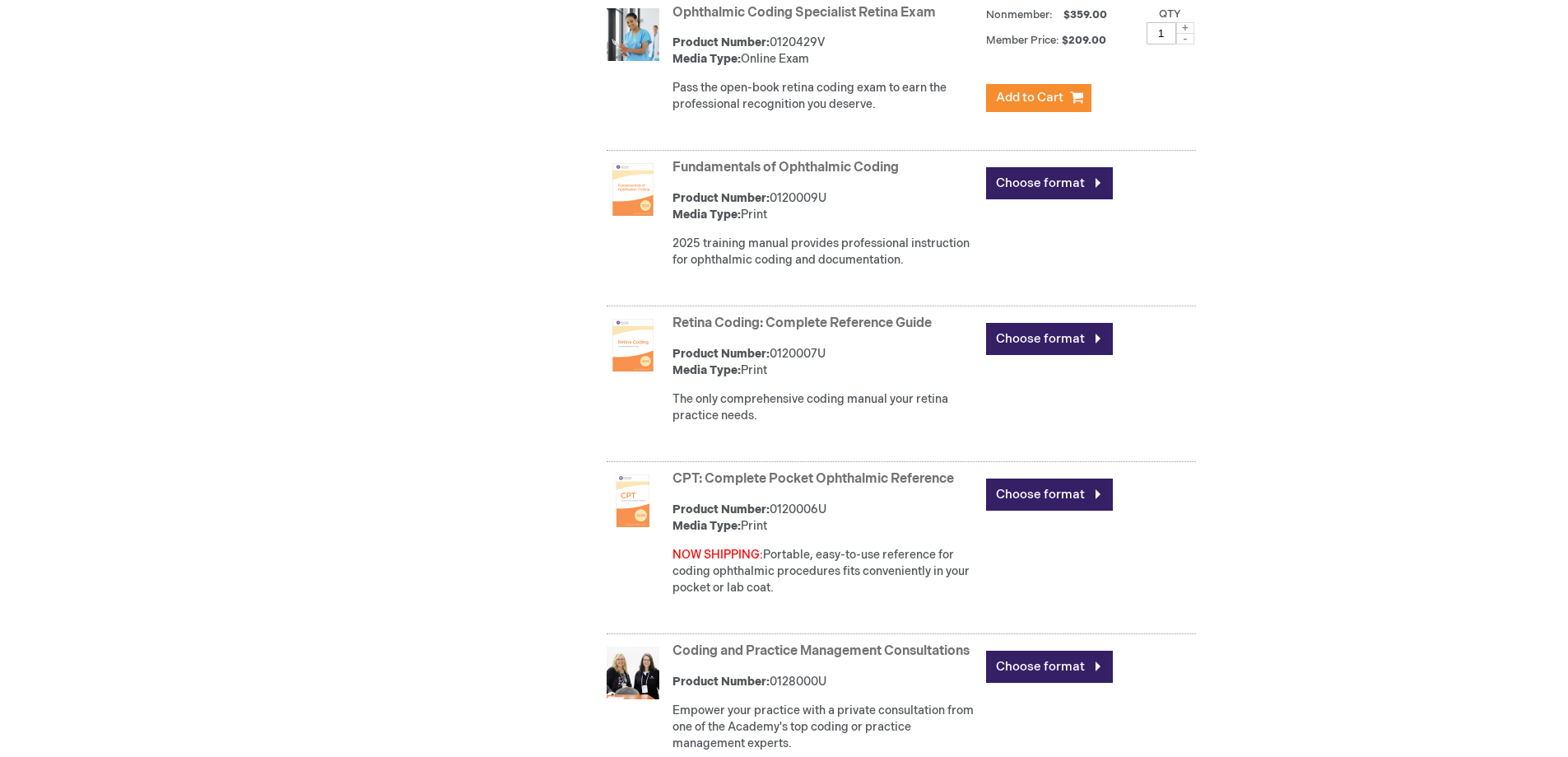
scroll to position [1070, 0]
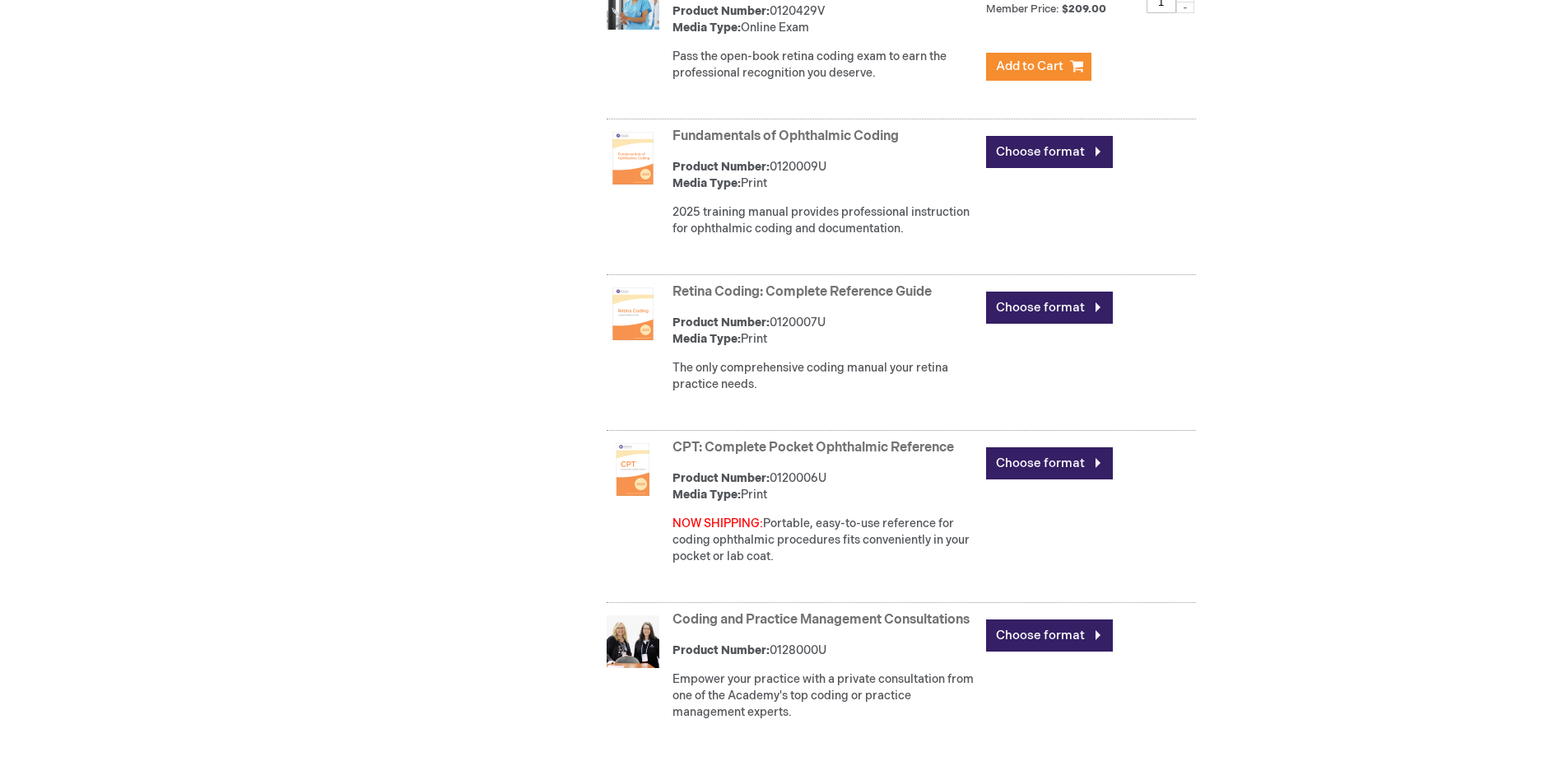
click at [856, 448] on link "CPT: Complete Pocket Ophthalmic Reference" at bounding box center [813, 447] width 282 height 16
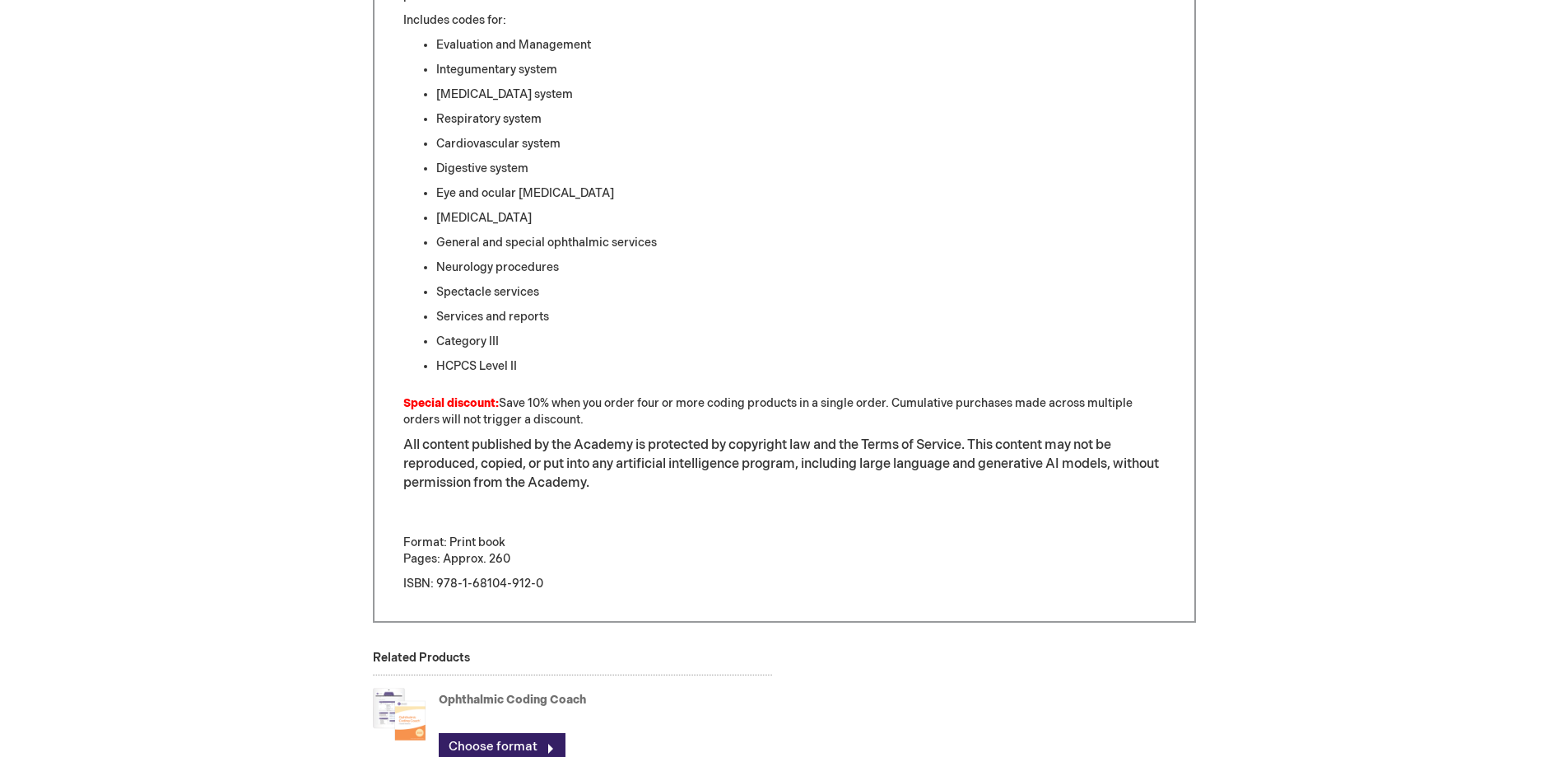
scroll to position [824, 0]
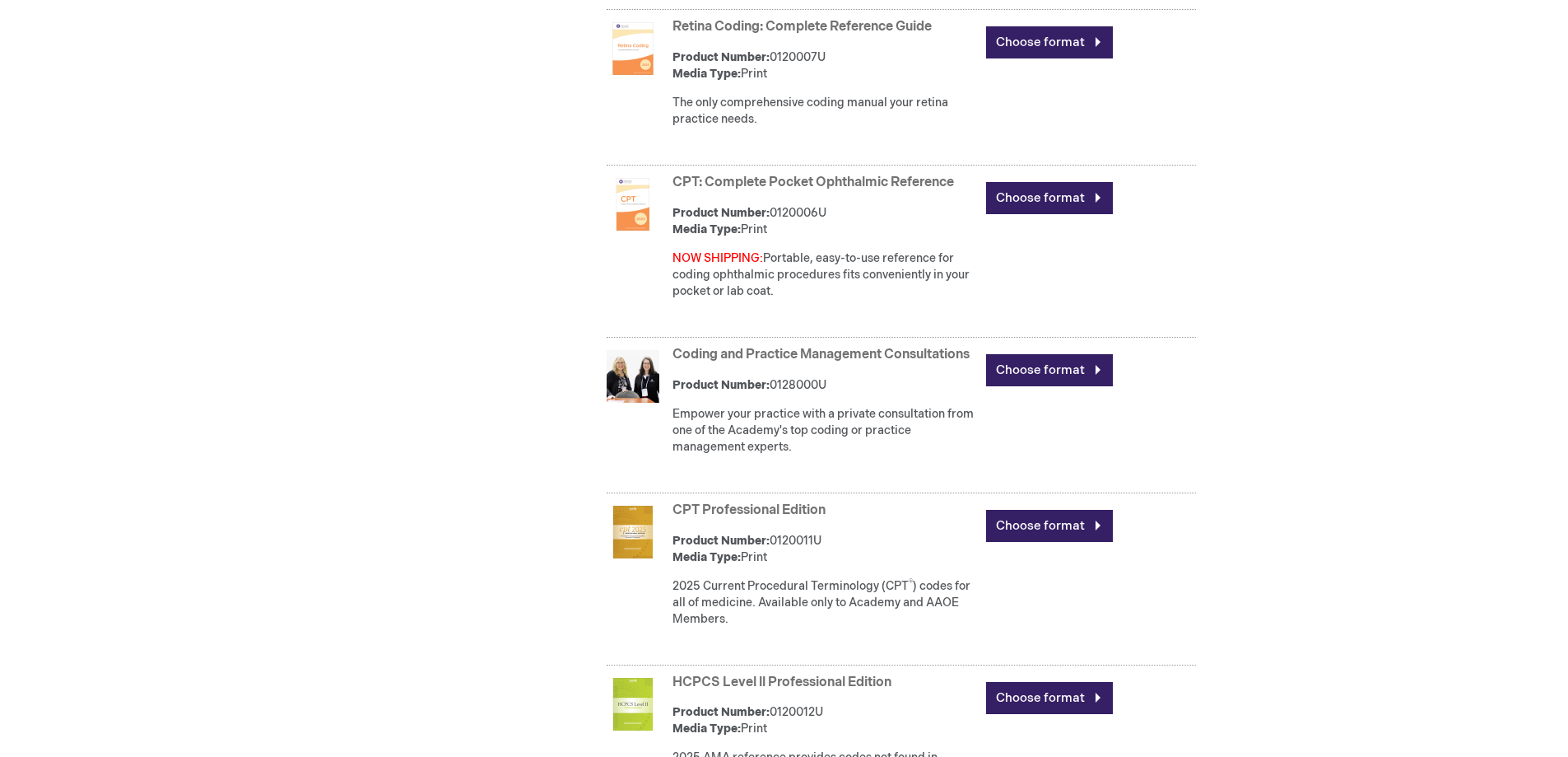
scroll to position [1329, 0]
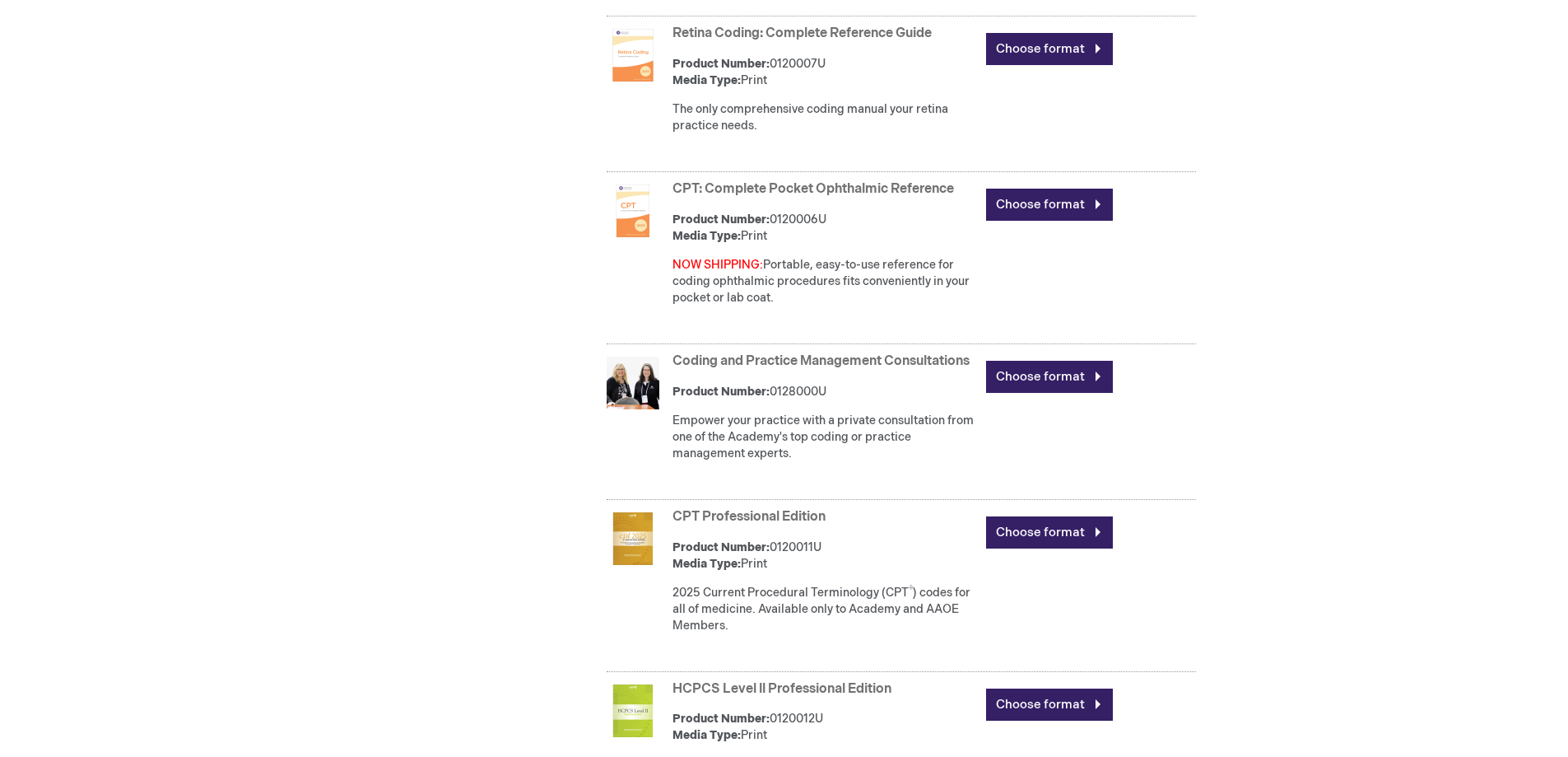
drag, startPoint x: 668, startPoint y: 187, endPoint x: 956, endPoint y: 190, distance: 288.0
click at [956, 190] on div "CPT: Complete Pocket Ophthalmic Reference Product Number: 0120006U Media Type: …" at bounding box center [901, 260] width 590 height 168
copy link "CPT: Complete Pocket Ophthalmic Reference"
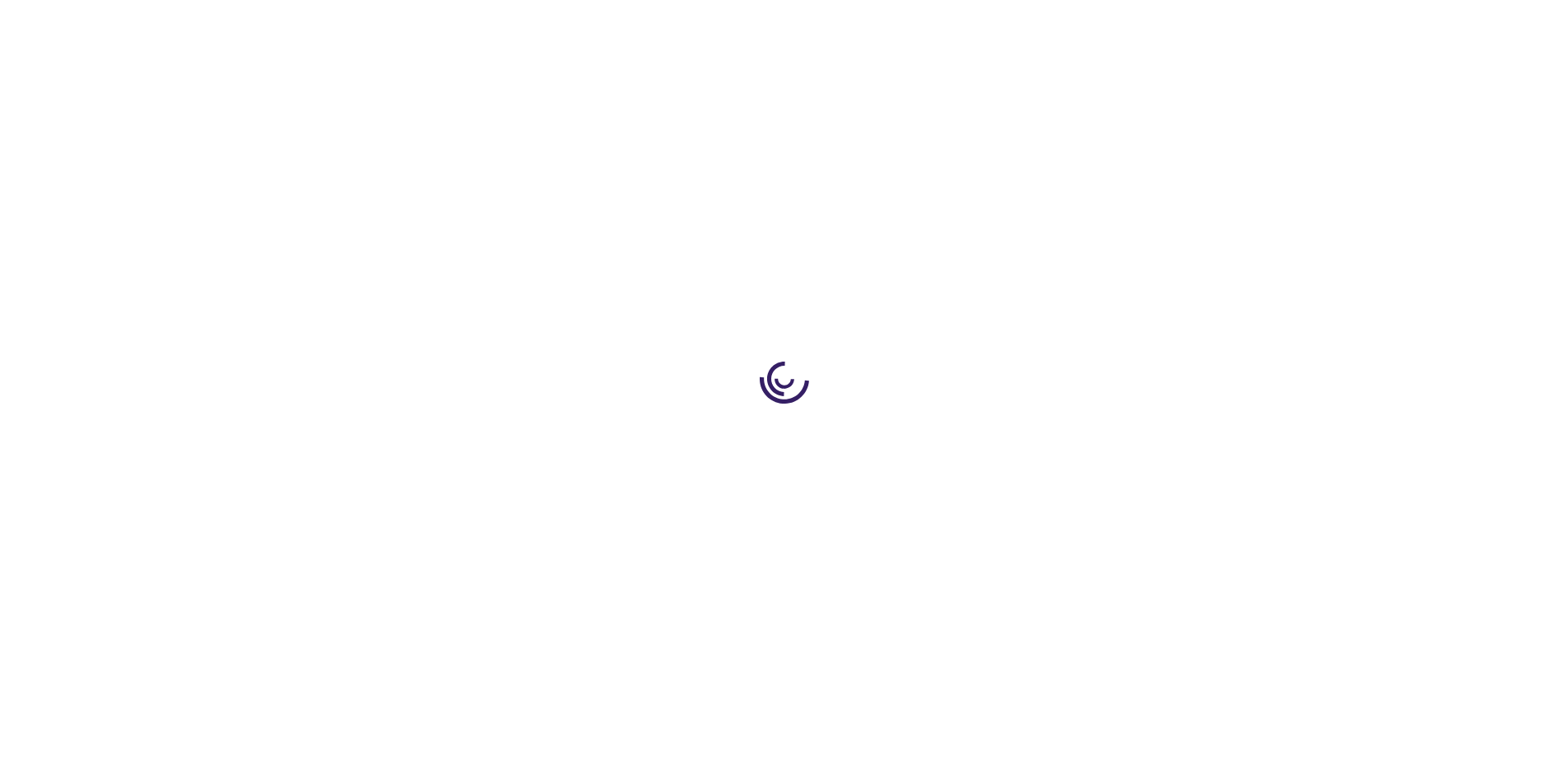
scroll to position [214, 0]
type input "0"
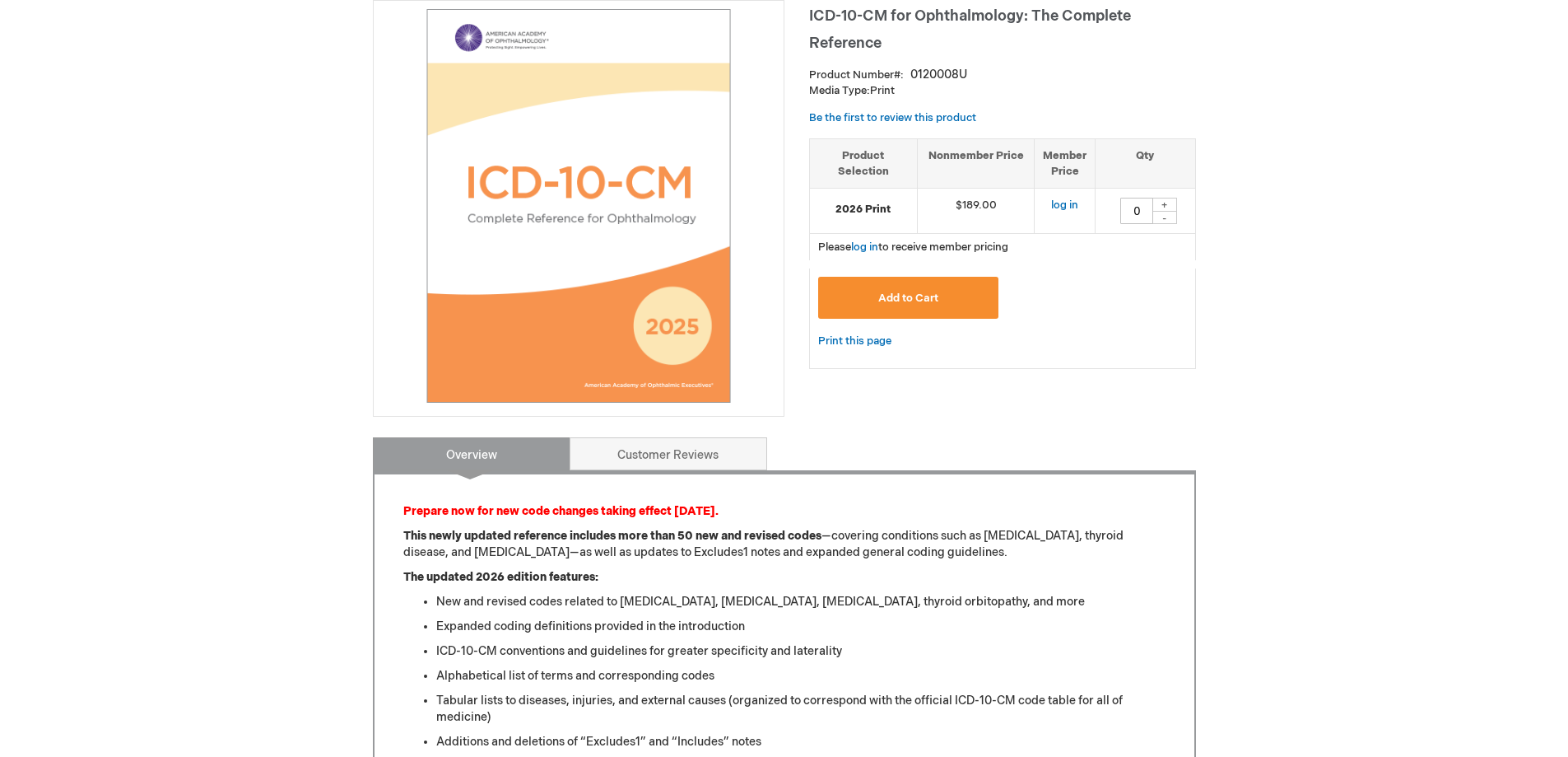
scroll to position [0, 0]
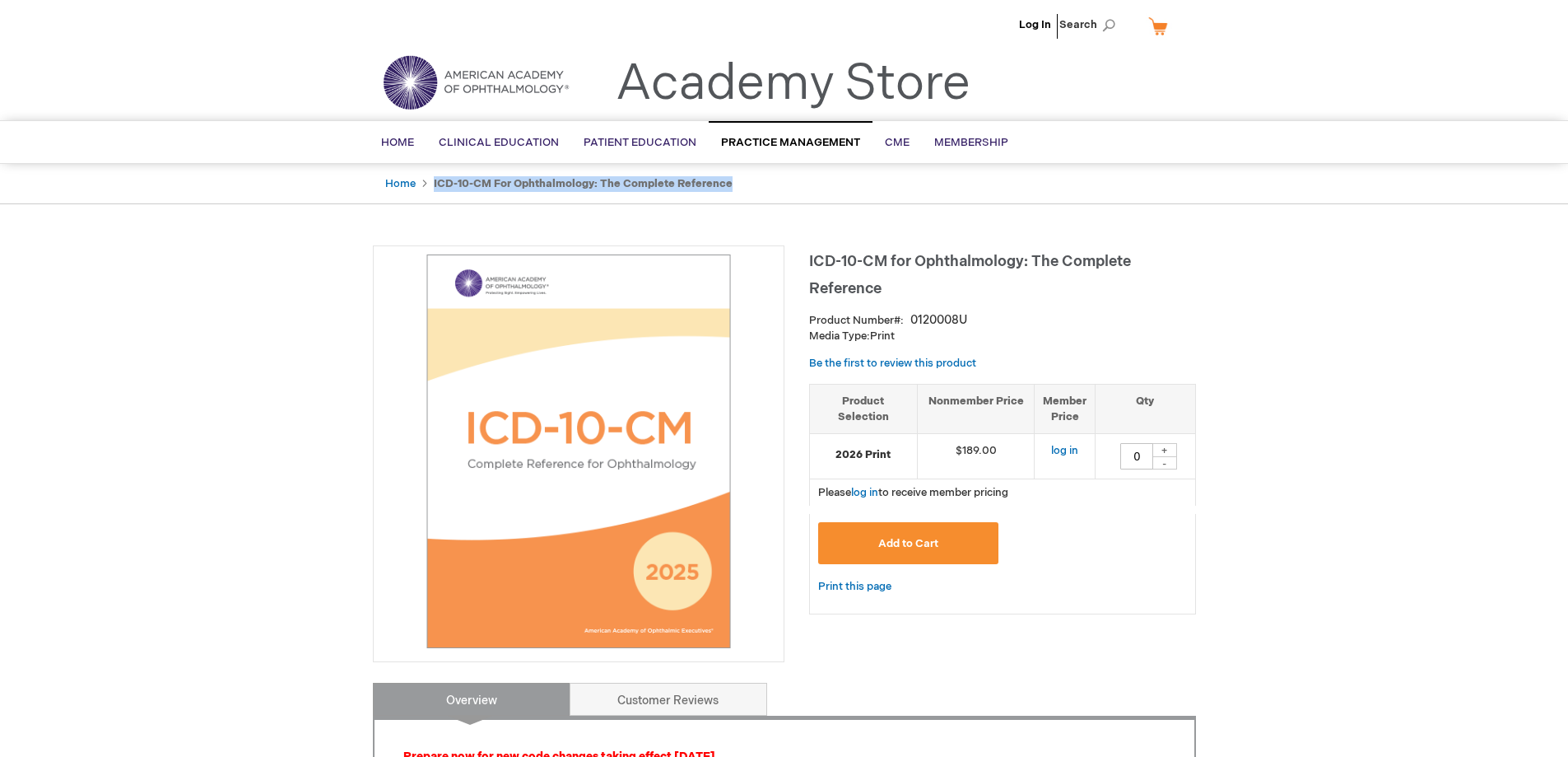
drag, startPoint x: 432, startPoint y: 181, endPoint x: 738, endPoint y: 182, distance: 306.0
click at [728, 184] on strong "ICD-10-CM for Ophthalmology: The Complete Reference" at bounding box center [583, 184] width 299 height 14
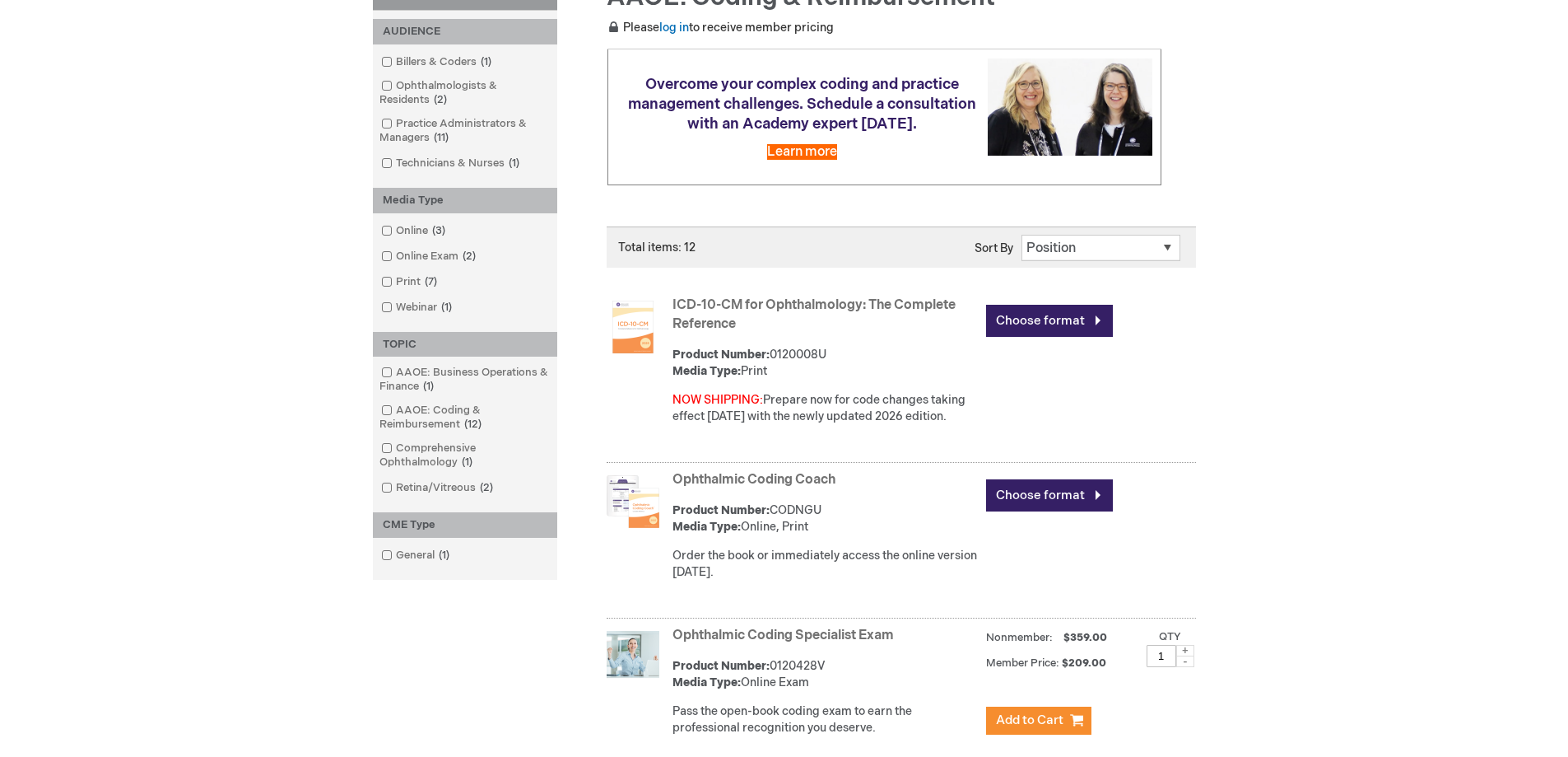
scroll to position [247, 0]
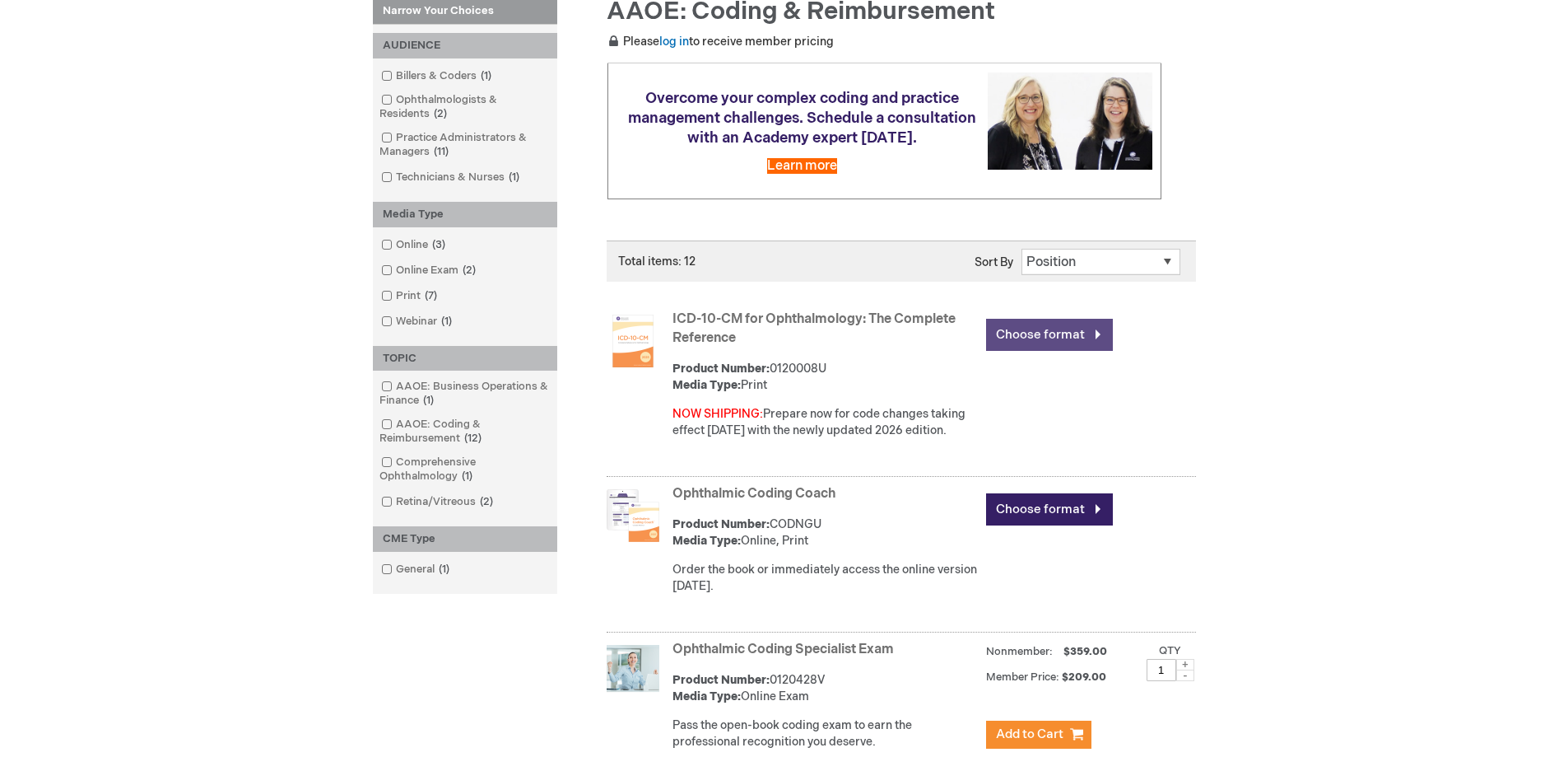
click at [1042, 329] on link "Choose format" at bounding box center [1049, 335] width 127 height 32
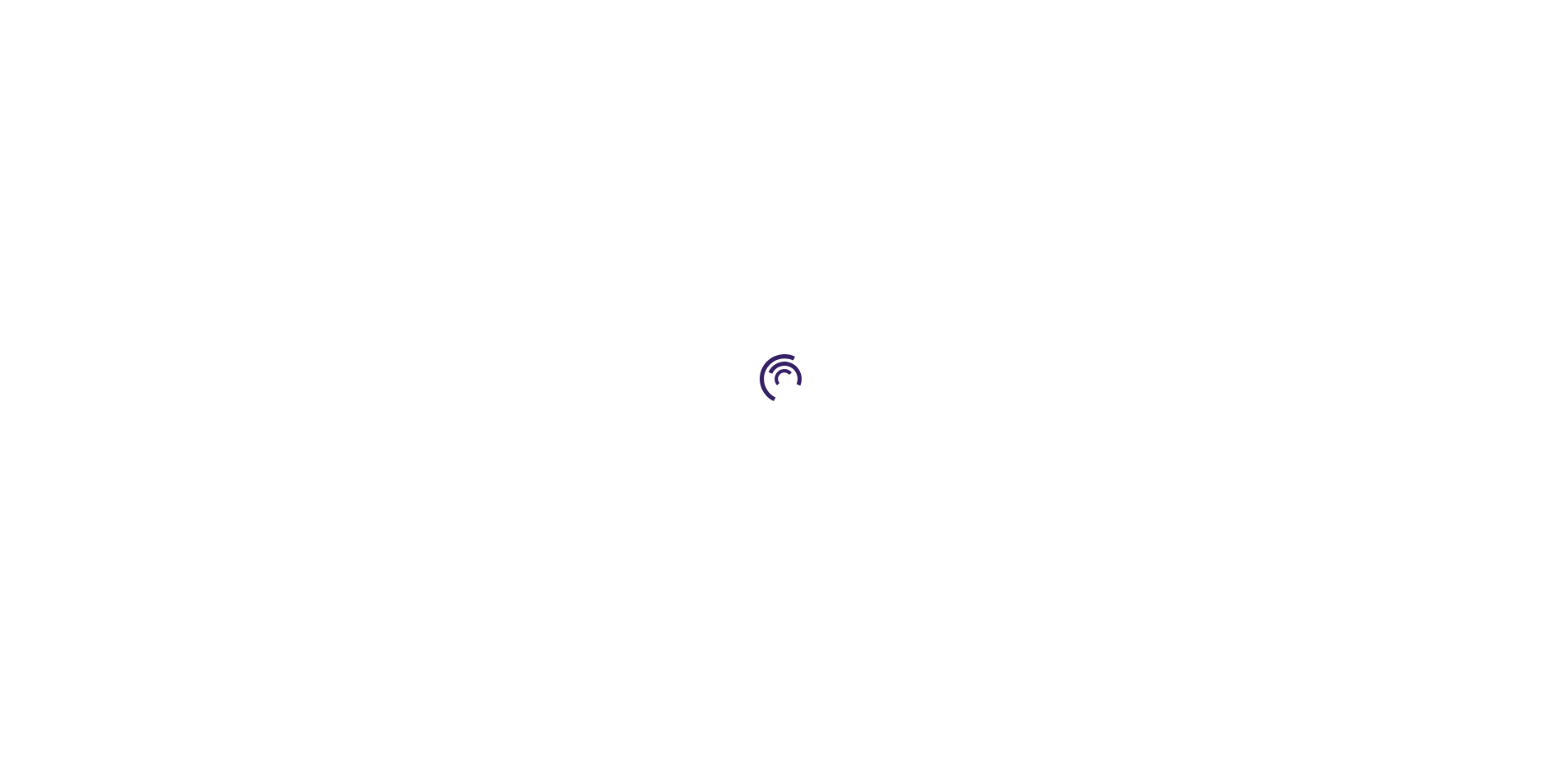
type input "0"
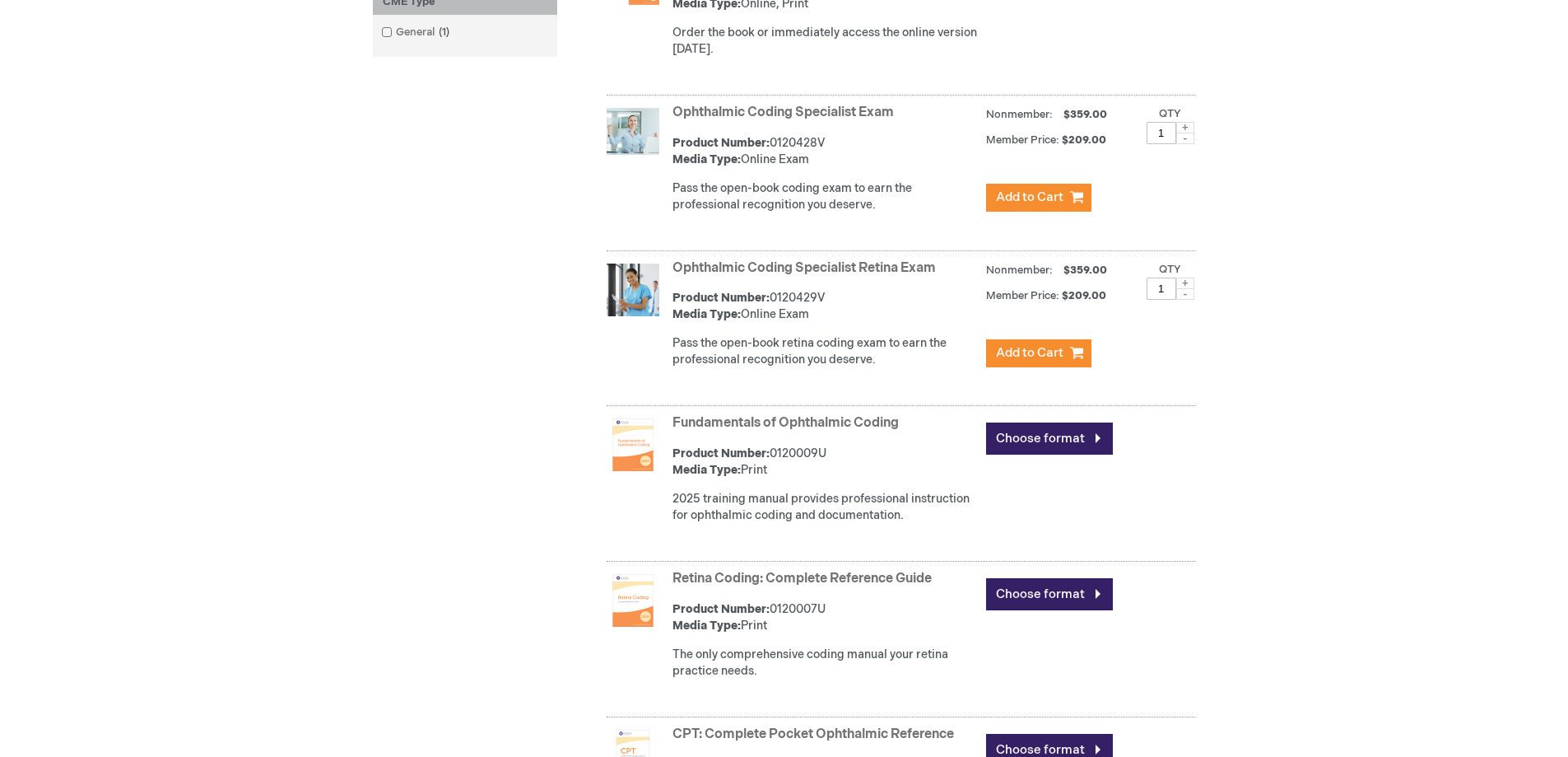
scroll to position [818, 0]
